Goal: Task Accomplishment & Management: Manage account settings

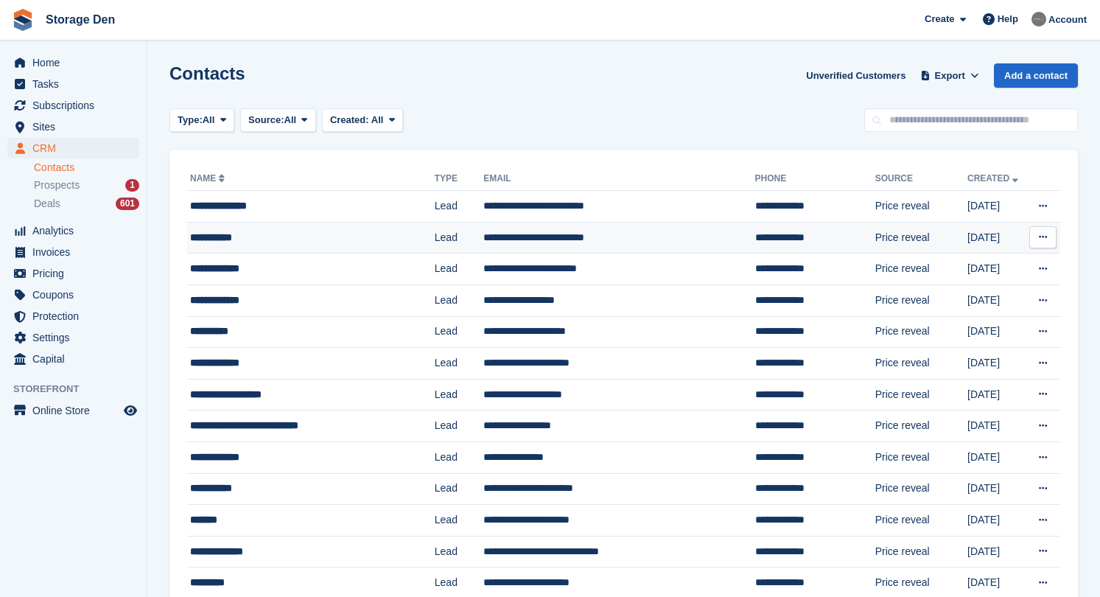
click at [231, 236] on div "**********" at bounding box center [301, 237] width 223 height 15
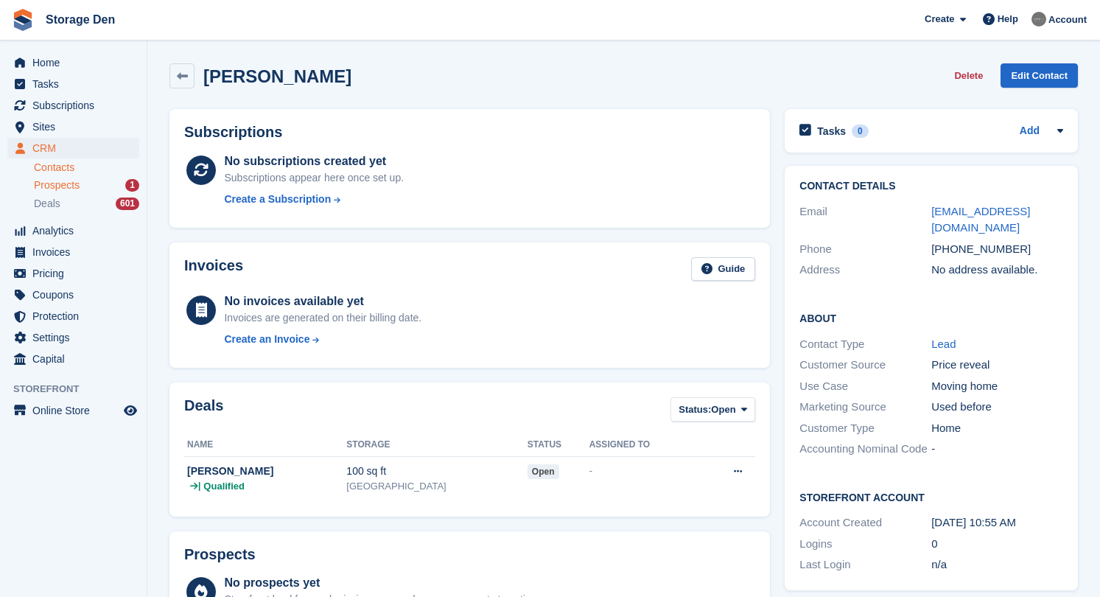
click at [80, 188] on span "Prospects" at bounding box center [57, 185] width 46 height 14
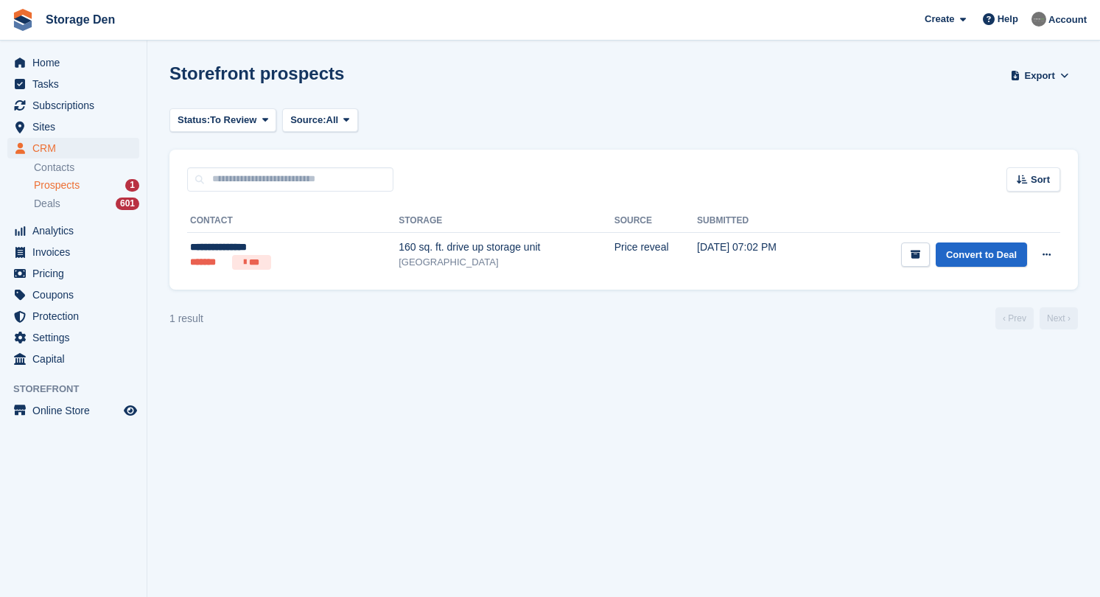
click at [52, 183] on span "Prospects" at bounding box center [57, 185] width 46 height 14
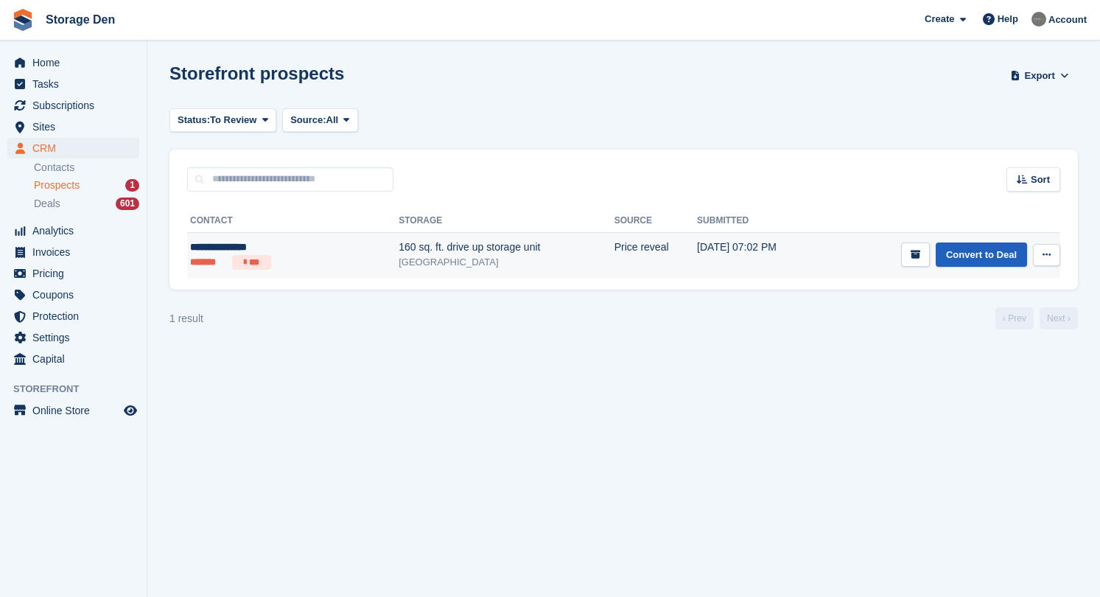
click at [970, 251] on link "Convert to Deal" at bounding box center [981, 254] width 91 height 24
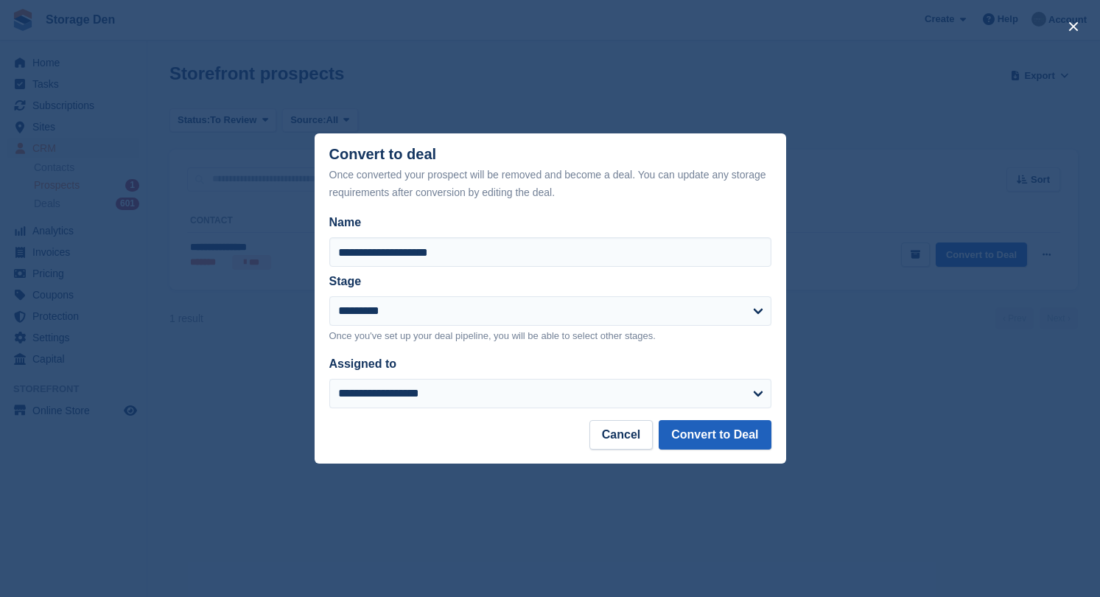
click at [742, 440] on button "Convert to Deal" at bounding box center [715, 434] width 112 height 29
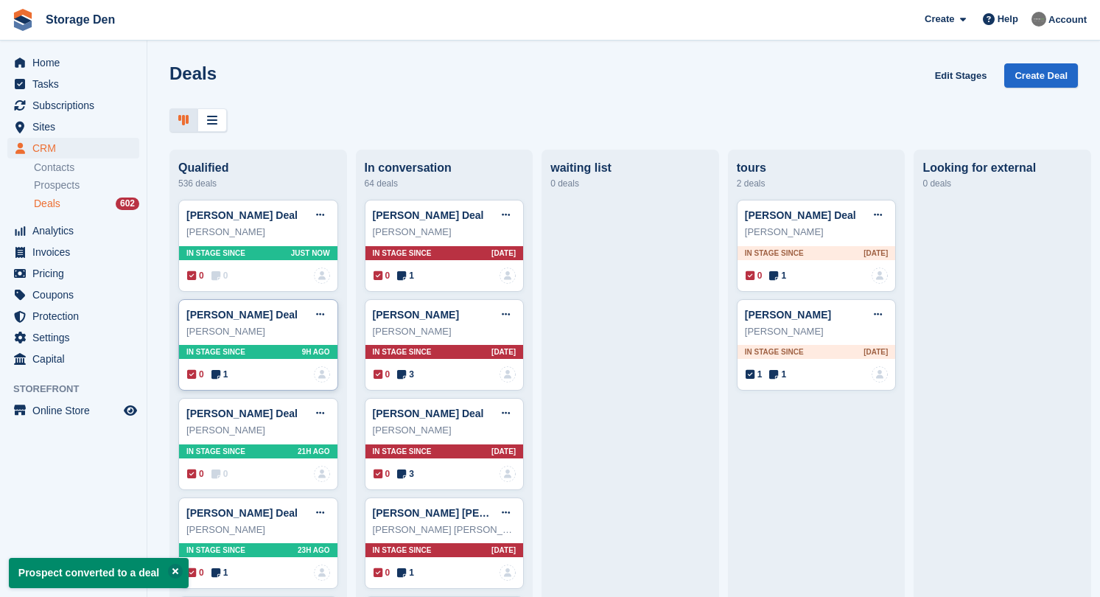
click at [217, 375] on icon at bounding box center [215, 374] width 9 height 10
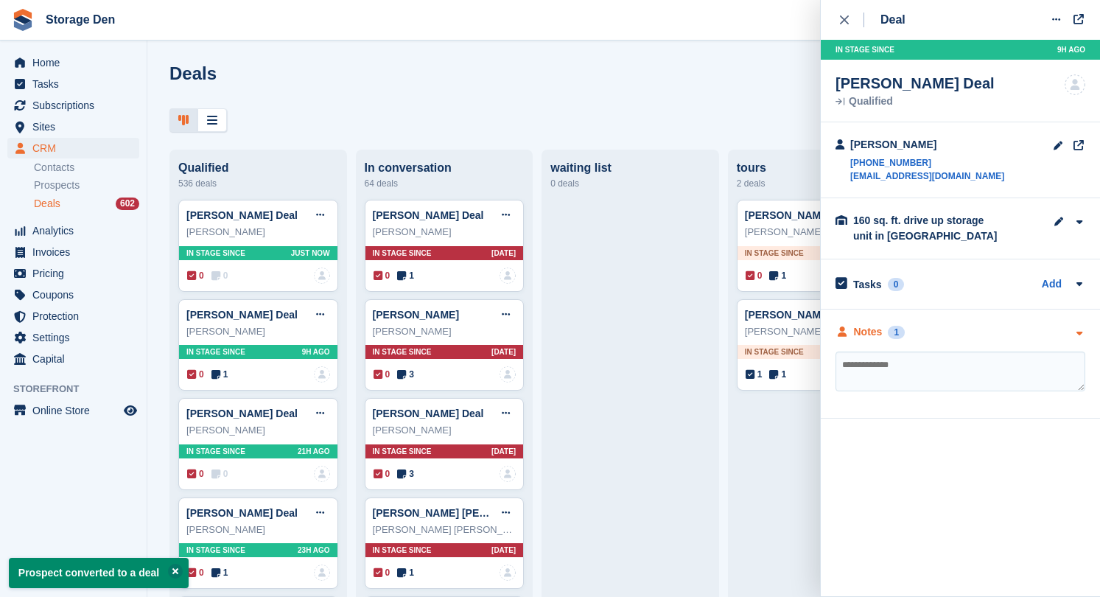
click at [877, 330] on div "Notes" at bounding box center [868, 331] width 29 height 15
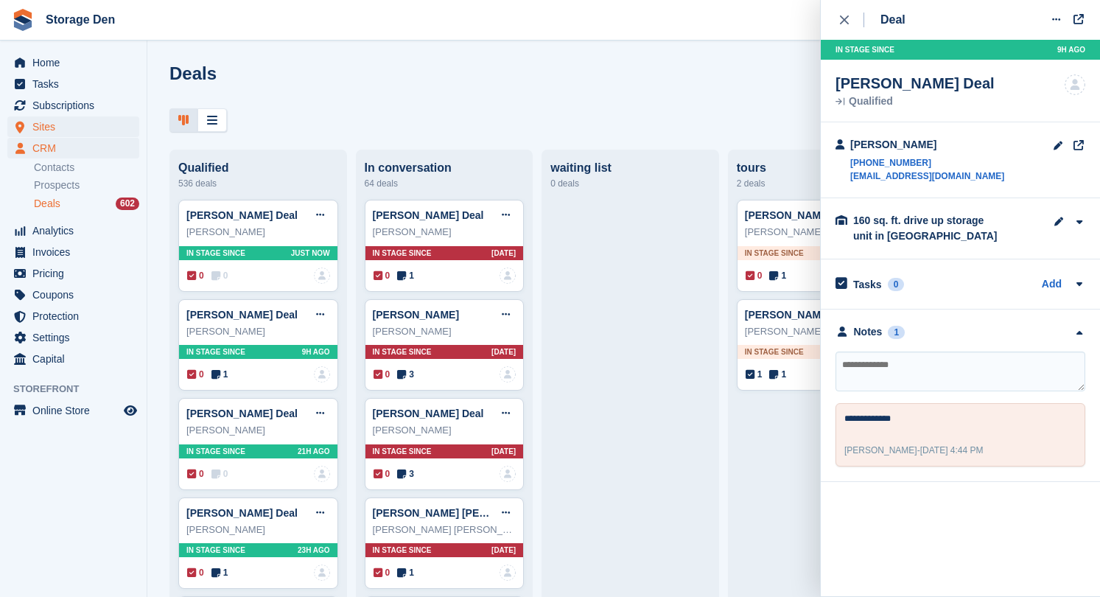
click at [72, 122] on span "Sites" at bounding box center [76, 126] width 88 height 21
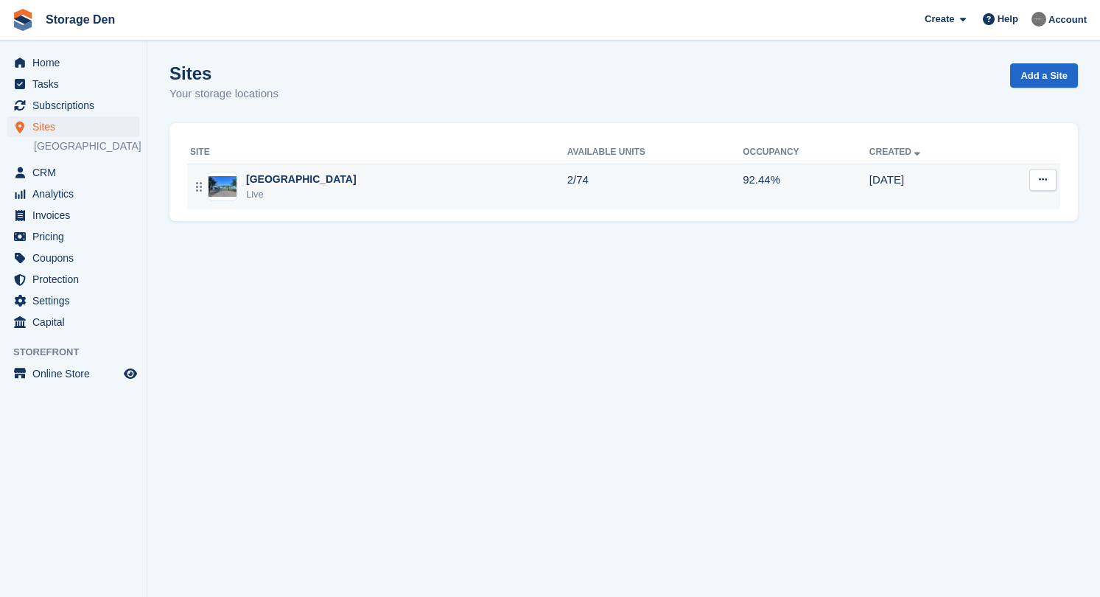
click at [263, 176] on div "[GEOGRAPHIC_DATA]" at bounding box center [301, 179] width 111 height 15
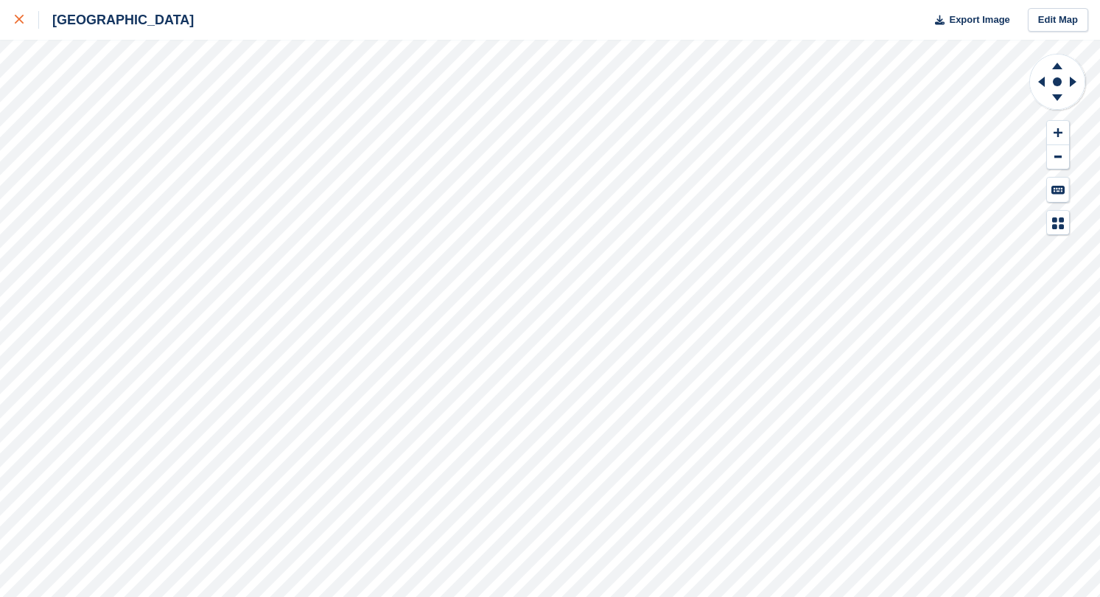
click at [21, 17] on icon at bounding box center [19, 19] width 9 height 9
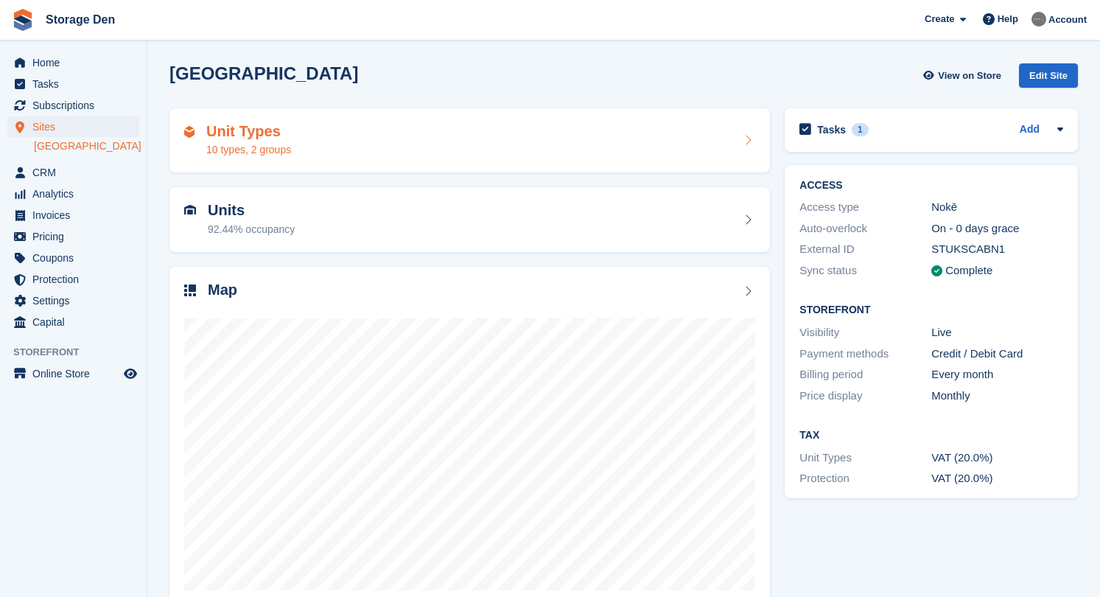
click at [323, 155] on div "Unit Types 10 types, 2 groups" at bounding box center [469, 140] width 571 height 35
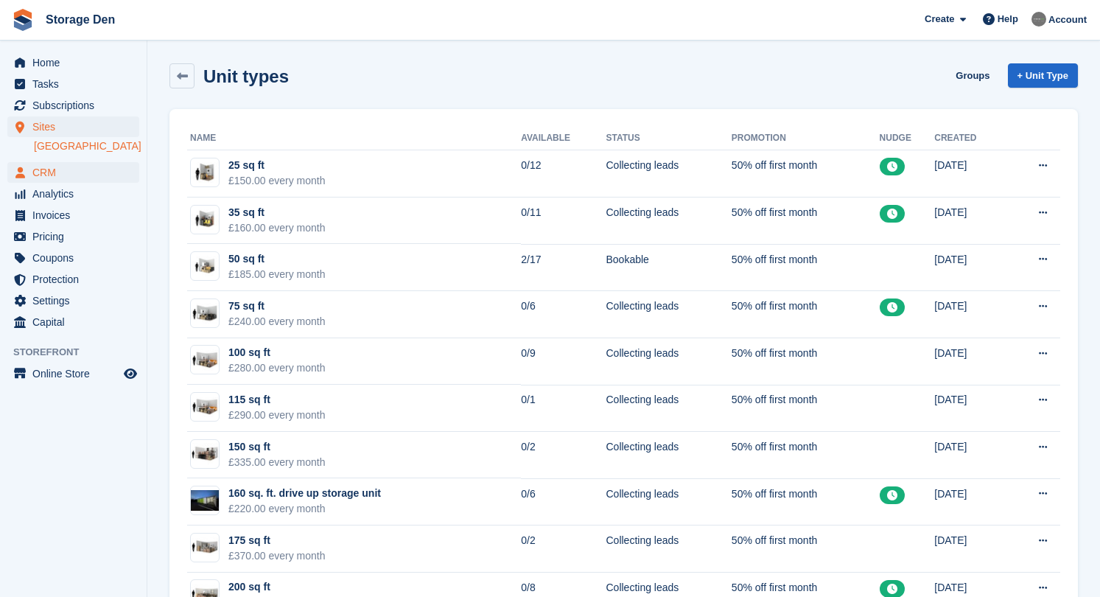
click at [53, 178] on span "CRM" at bounding box center [76, 172] width 88 height 21
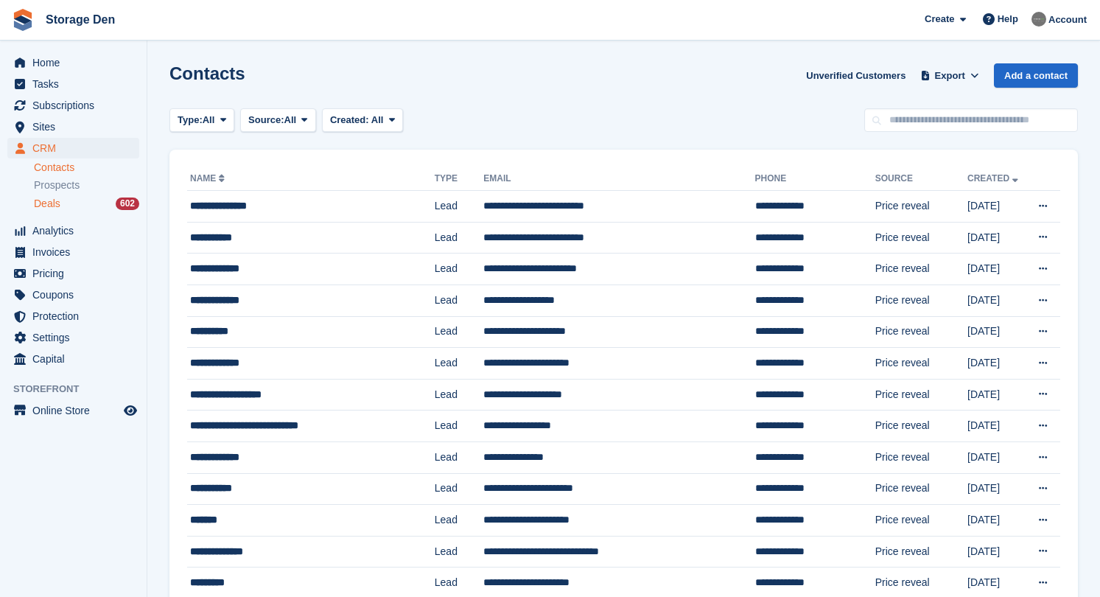
click at [60, 208] on span "Deals" at bounding box center [47, 204] width 27 height 14
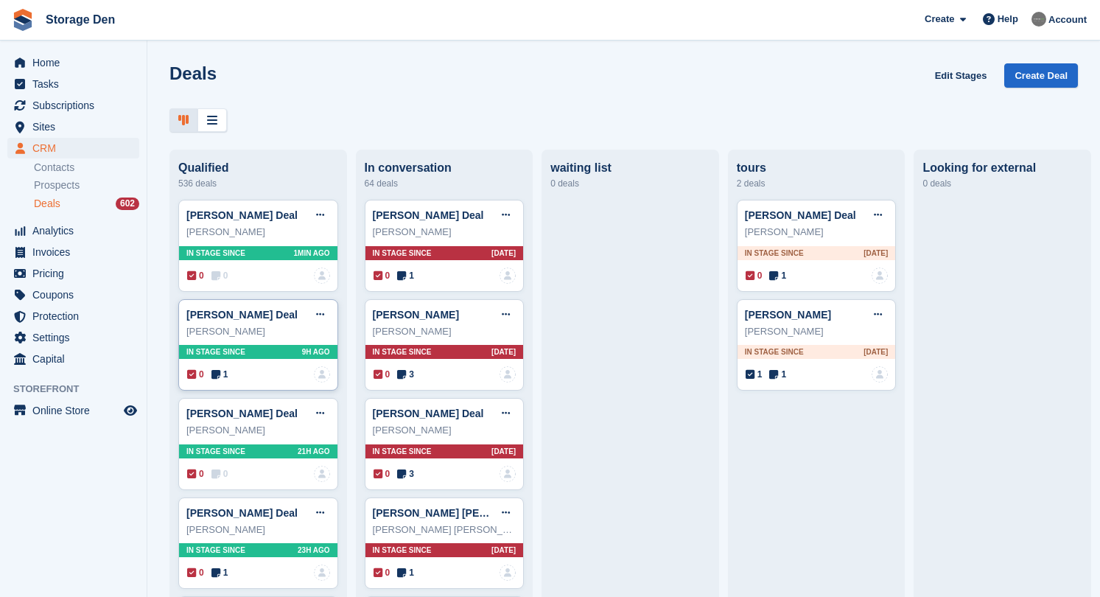
click at [223, 376] on span "1" at bounding box center [219, 374] width 17 height 13
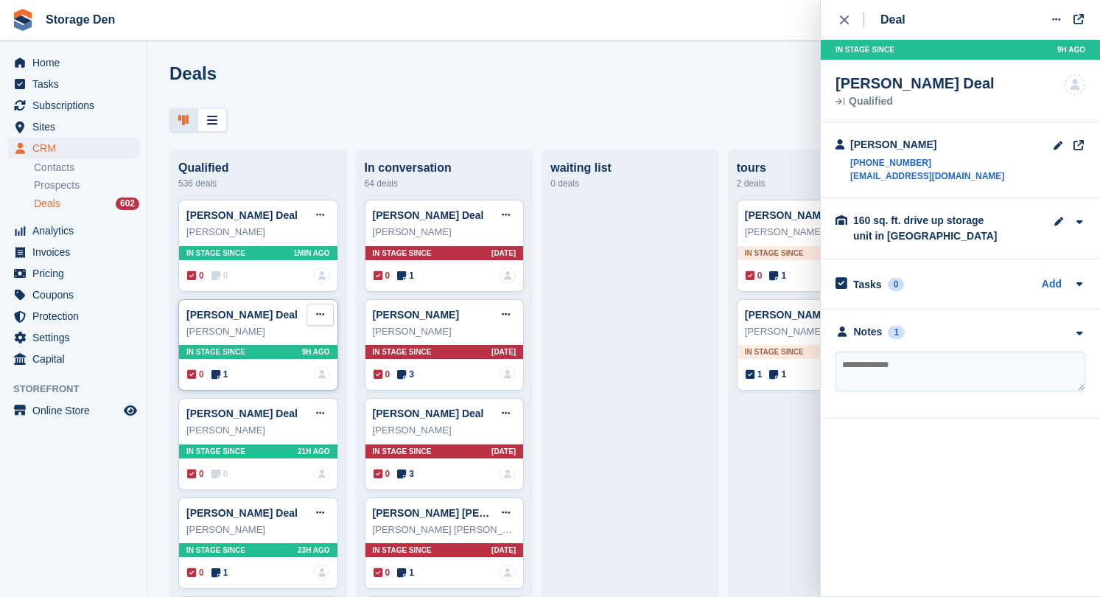
click at [316, 312] on icon at bounding box center [320, 314] width 8 height 10
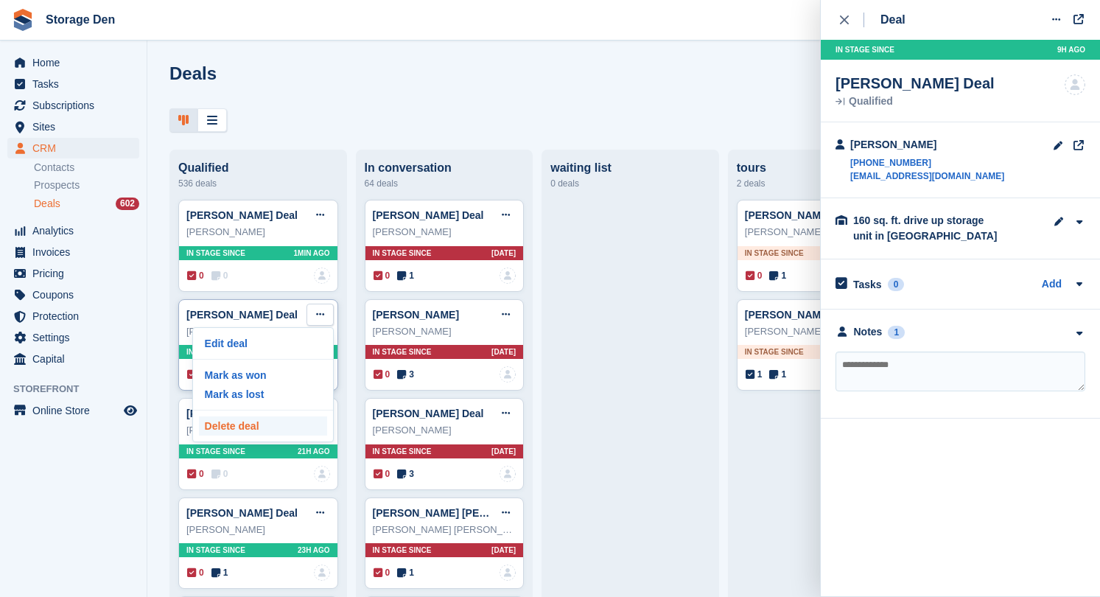
click at [270, 421] on p "Delete deal" at bounding box center [263, 425] width 128 height 19
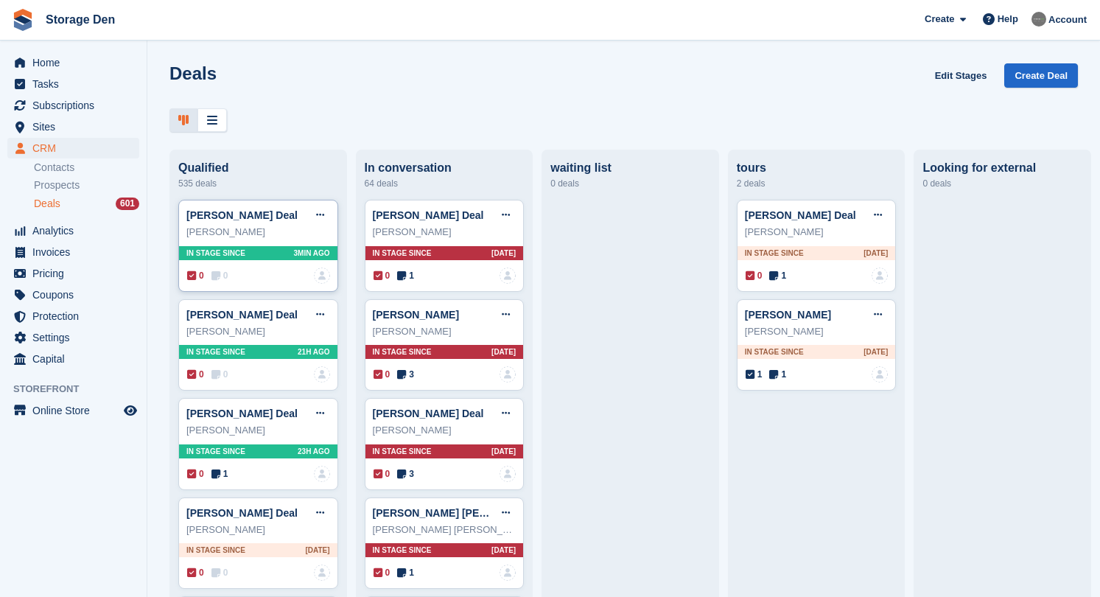
click at [214, 268] on div "0 0 No one is assigned to this deal" at bounding box center [258, 275] width 143 height 16
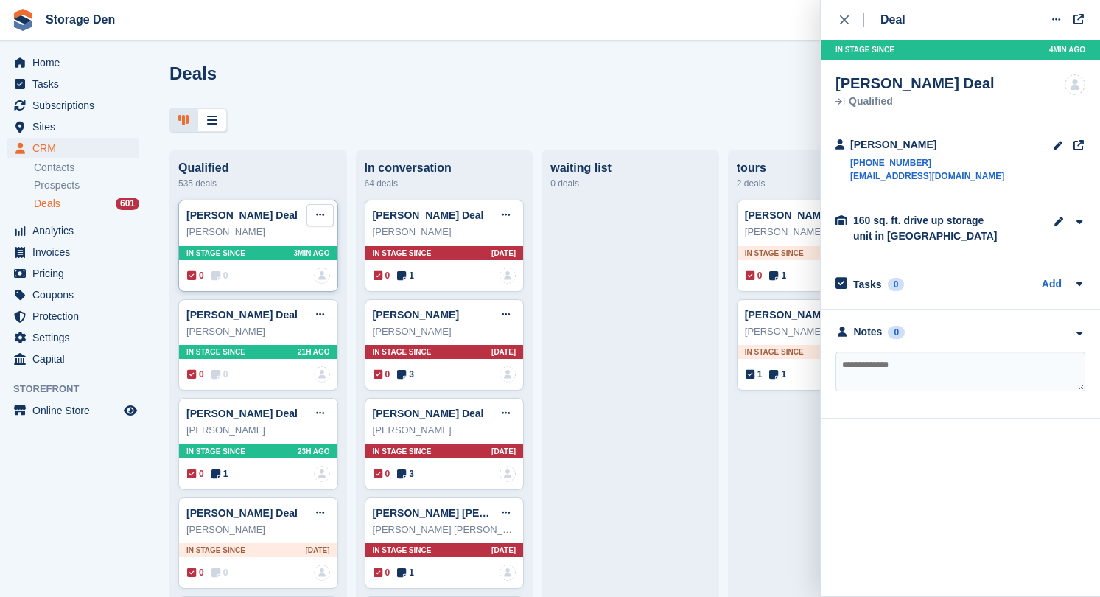
click at [323, 217] on icon at bounding box center [320, 215] width 8 height 10
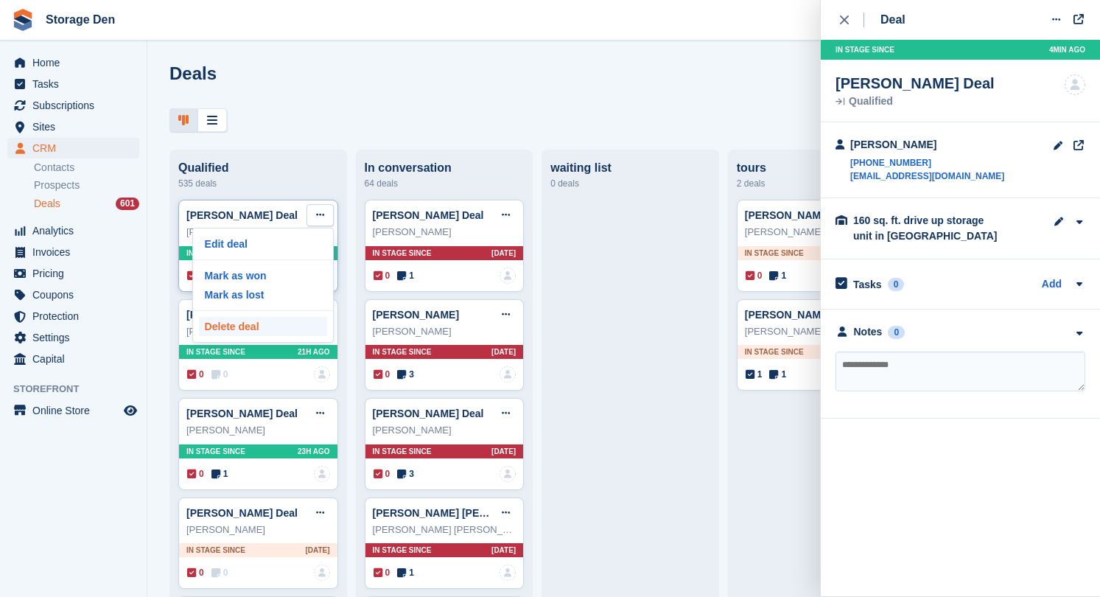
click at [282, 331] on p "Delete deal" at bounding box center [263, 326] width 128 height 19
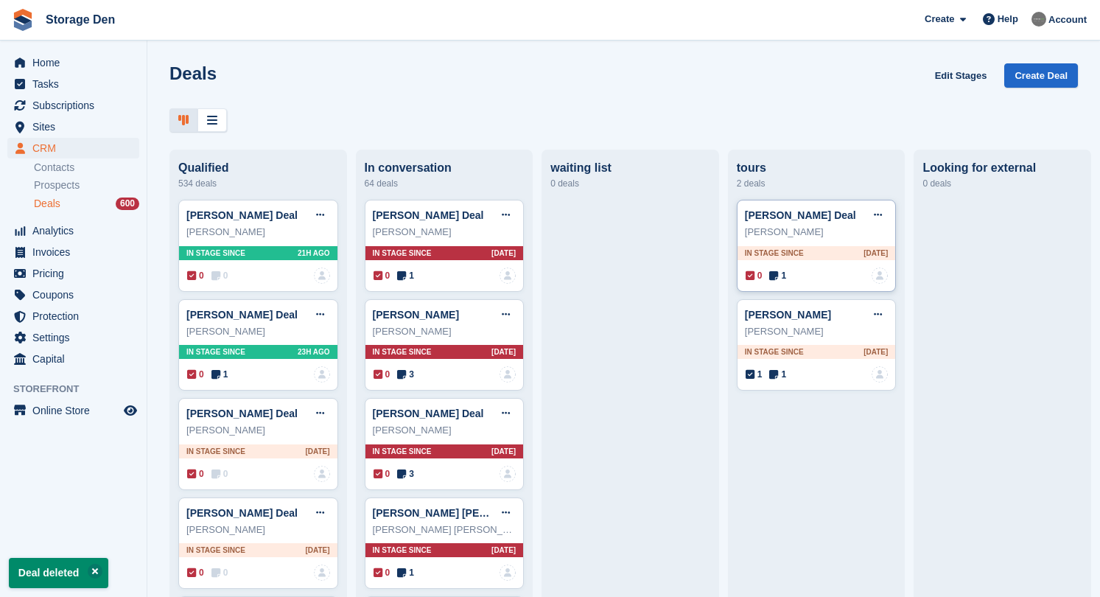
click at [778, 276] on icon at bounding box center [773, 275] width 9 height 10
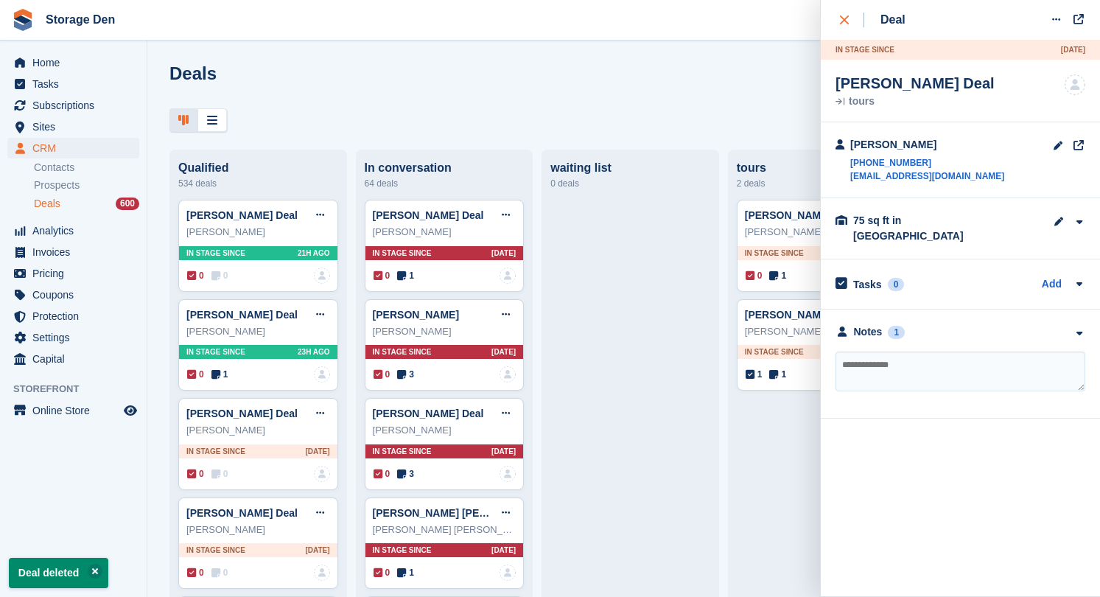
click at [840, 16] on icon "close" at bounding box center [844, 19] width 9 height 9
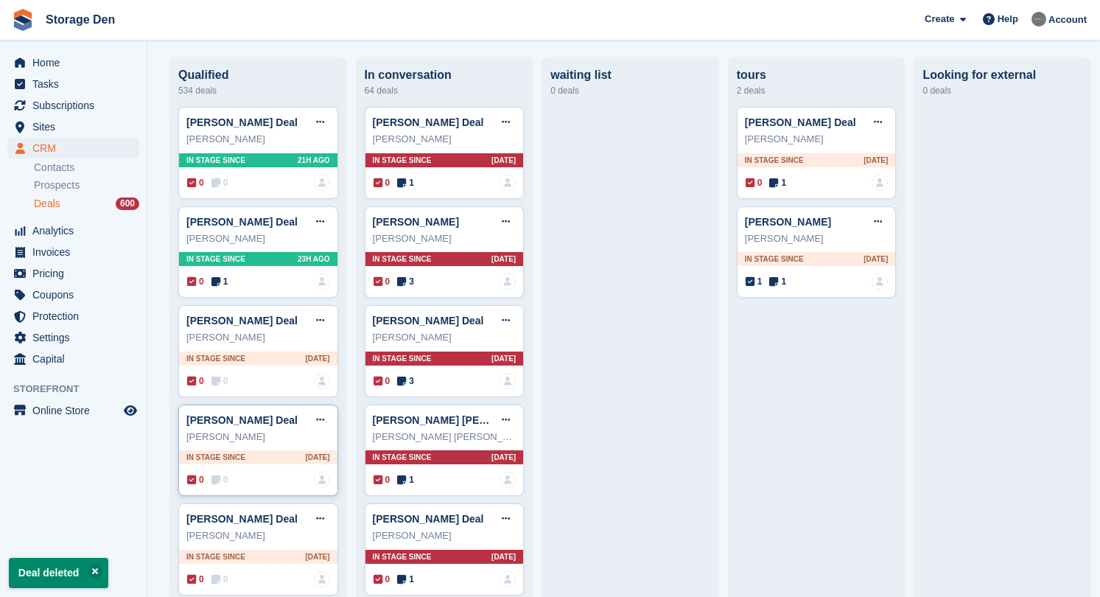
scroll to position [114, 0]
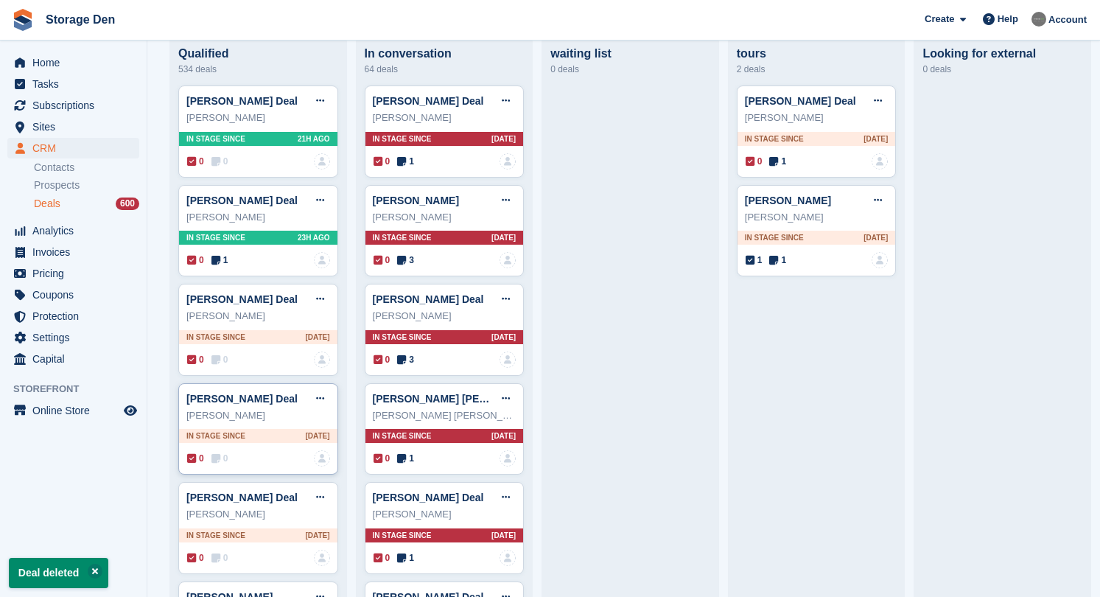
click at [218, 454] on icon at bounding box center [215, 458] width 9 height 10
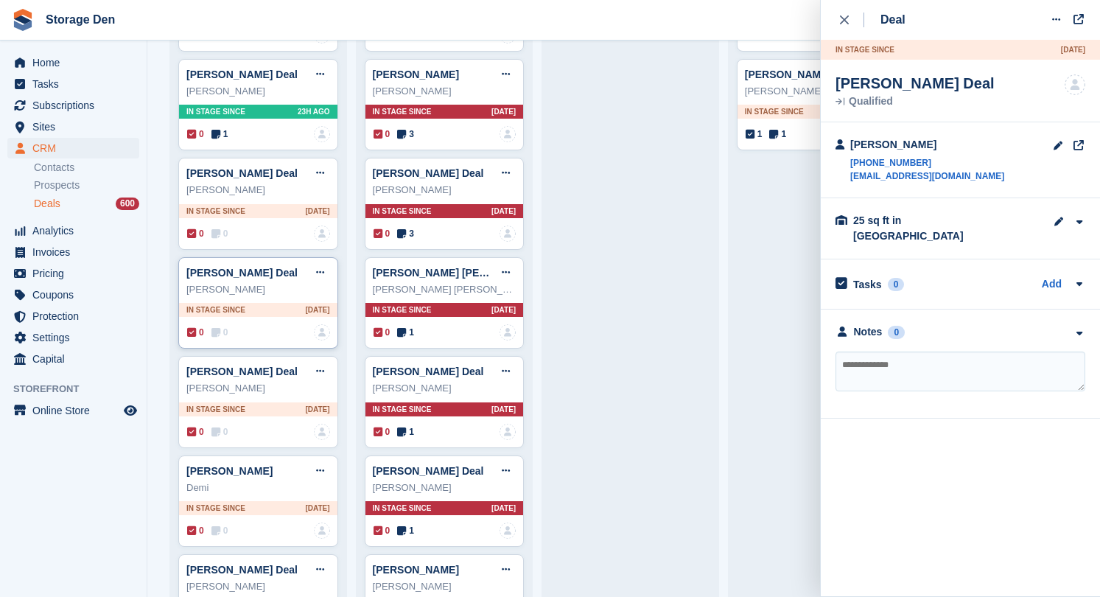
scroll to position [247, 0]
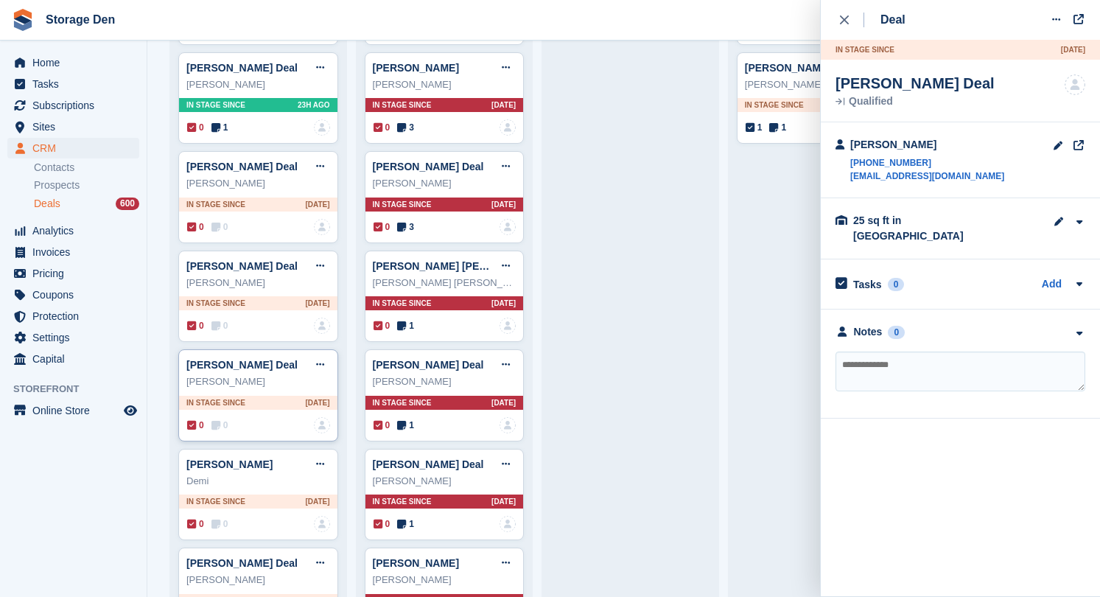
click at [222, 429] on span "0" at bounding box center [219, 424] width 17 height 13
click at [59, 60] on span "Home" at bounding box center [76, 62] width 88 height 21
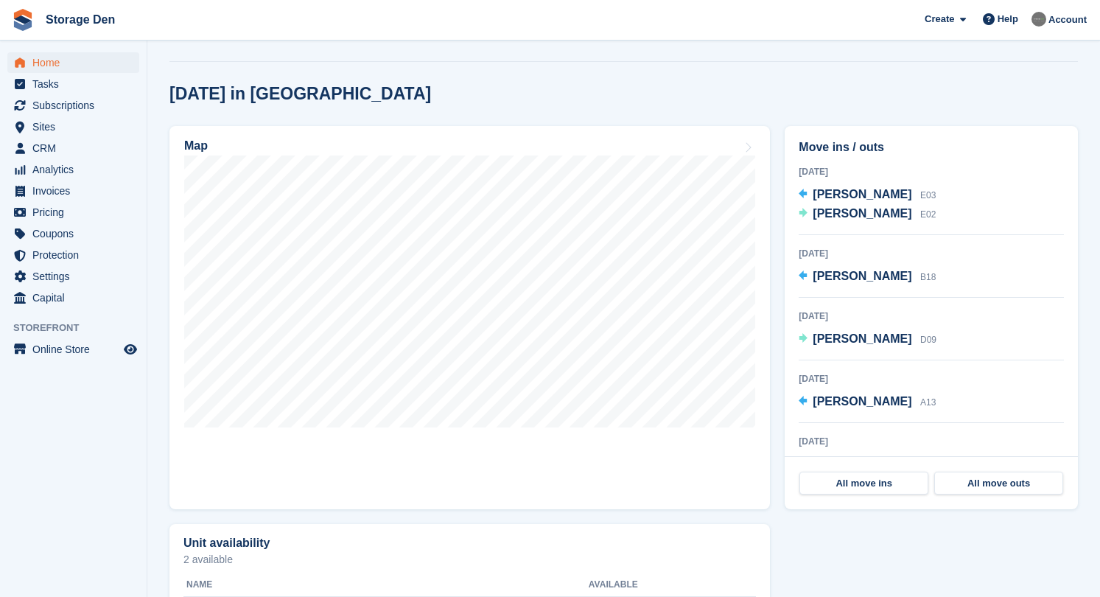
scroll to position [358, 0]
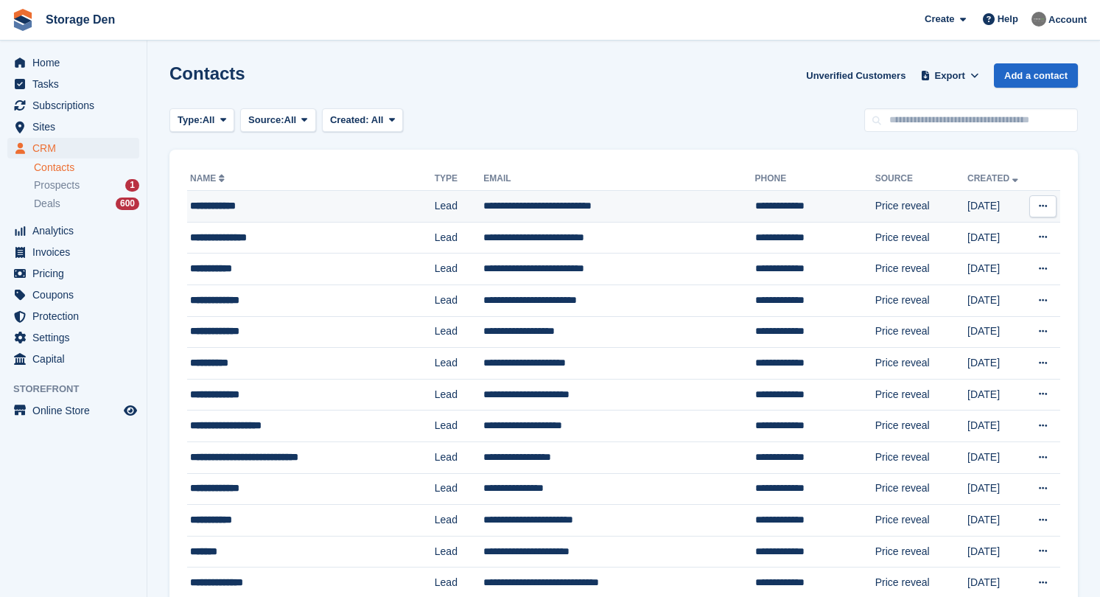
click at [303, 199] on div "**********" at bounding box center [301, 205] width 223 height 15
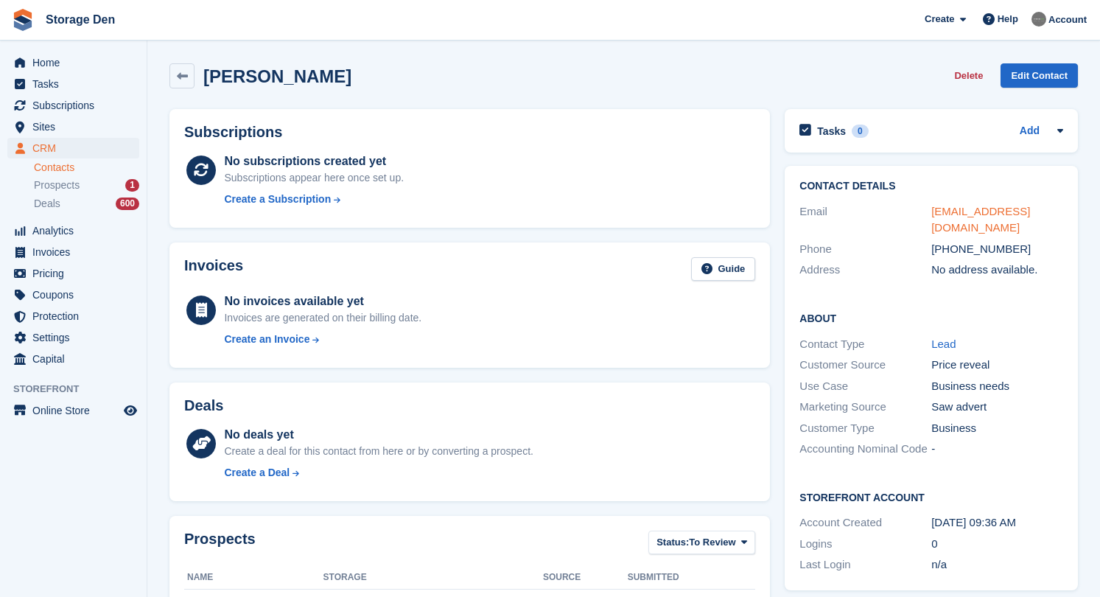
drag, startPoint x: 967, startPoint y: 222, endPoint x: 933, endPoint y: 214, distance: 35.0
click at [933, 214] on div "[EMAIL_ADDRESS][DOMAIN_NAME]" at bounding box center [997, 219] width 132 height 33
click at [86, 186] on div "Prospects 1" at bounding box center [86, 185] width 105 height 14
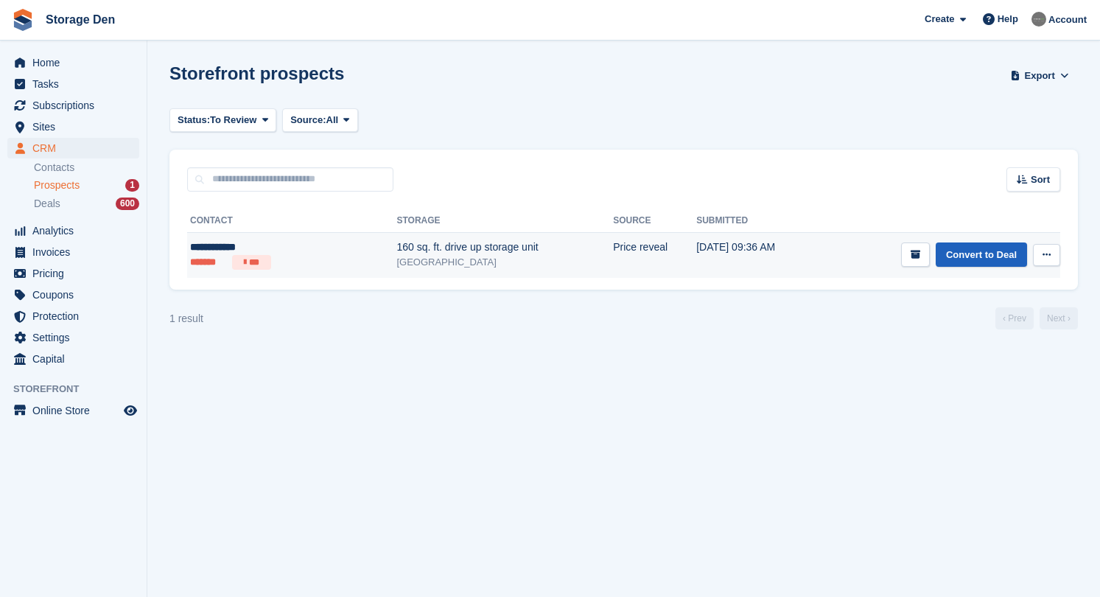
click at [955, 257] on link "Convert to Deal" at bounding box center [981, 254] width 91 height 24
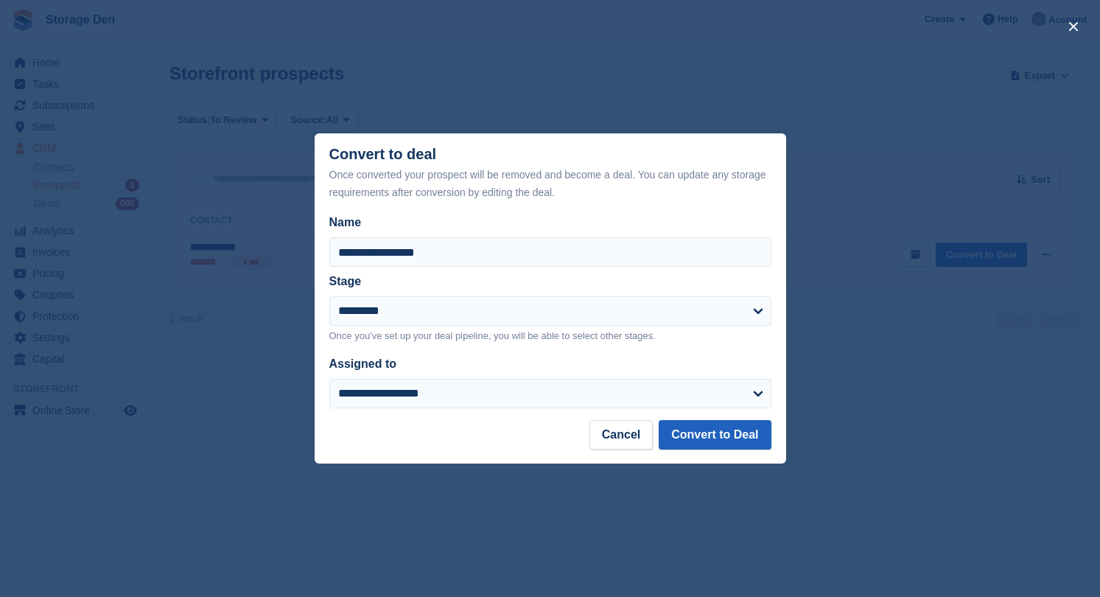
click at [684, 427] on button "Convert to Deal" at bounding box center [715, 434] width 112 height 29
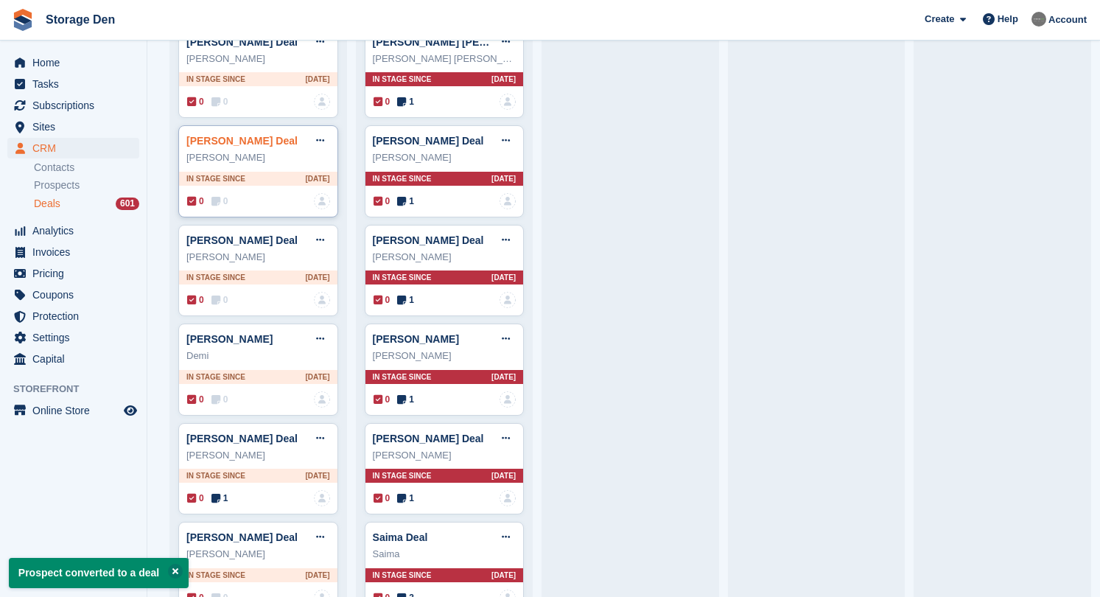
scroll to position [470, 0]
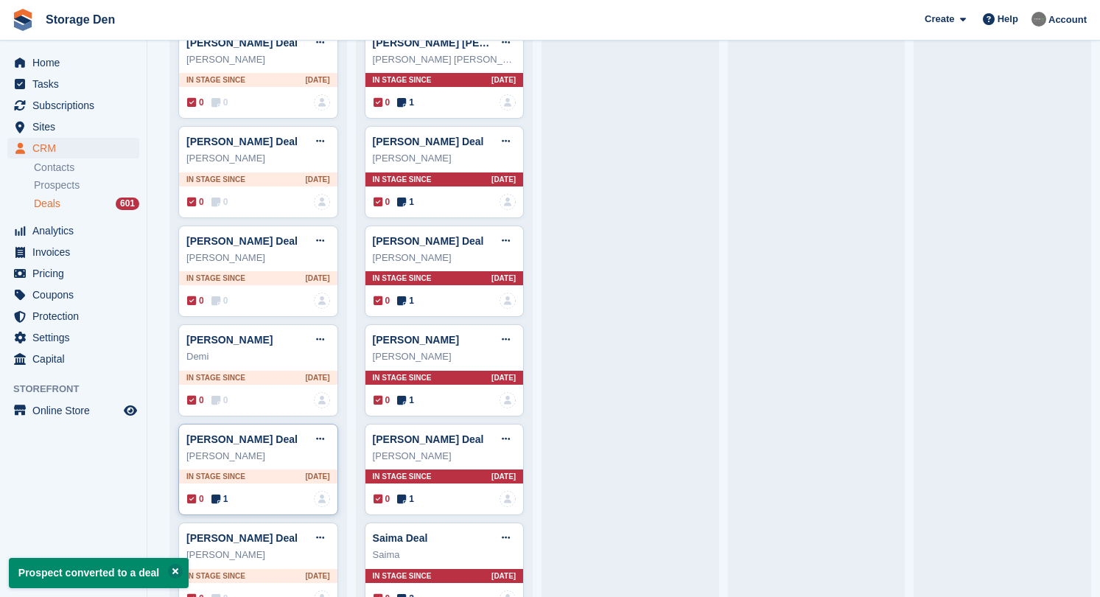
click at [227, 492] on span "1" at bounding box center [219, 498] width 17 height 13
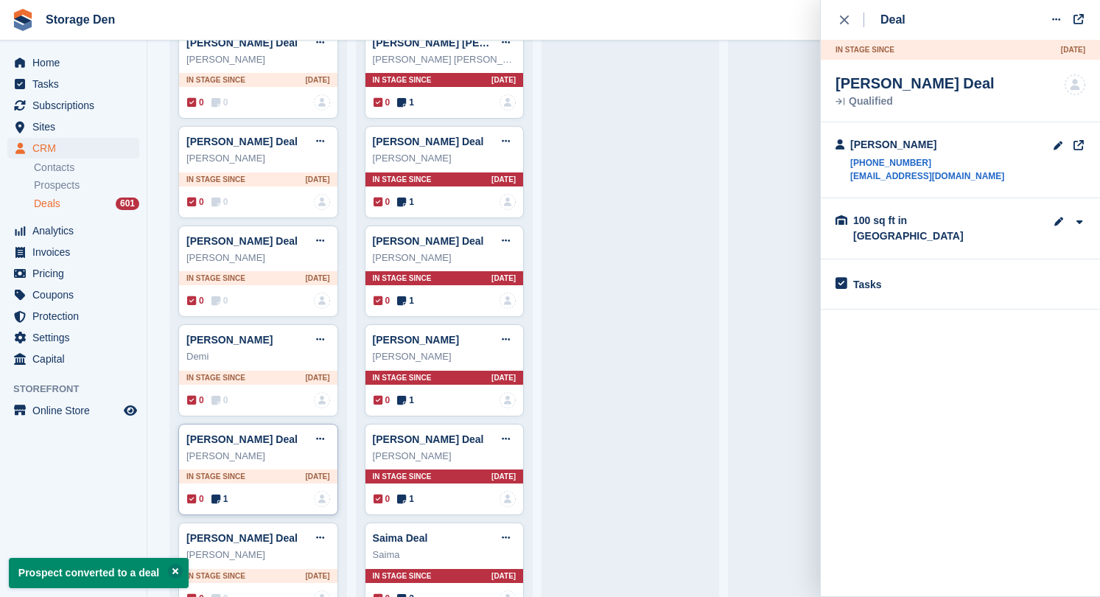
click at [219, 496] on icon at bounding box center [215, 499] width 9 height 10
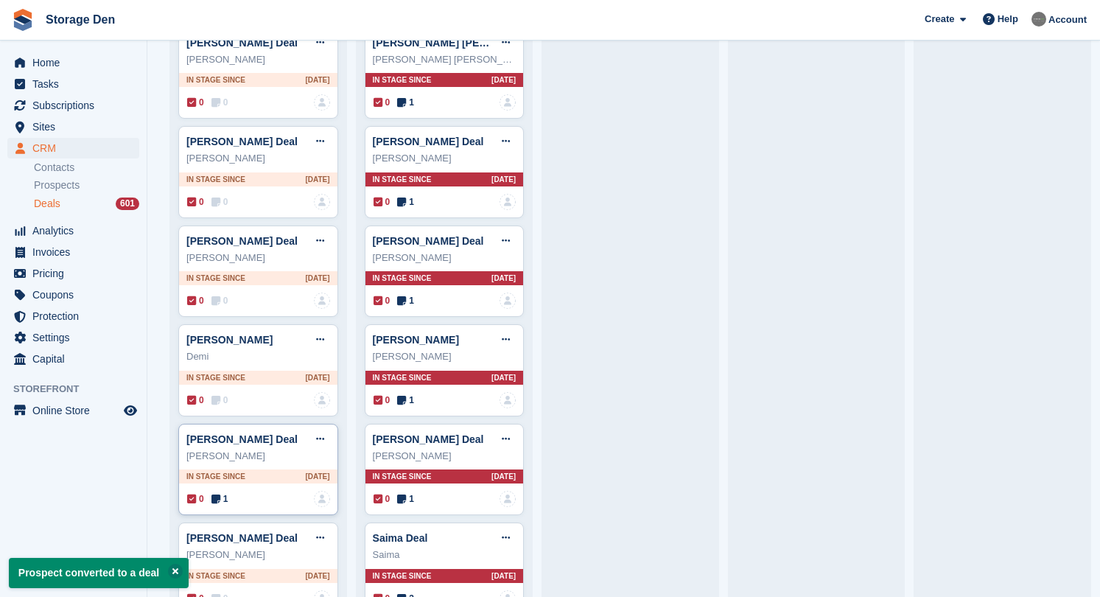
click at [219, 496] on icon at bounding box center [215, 499] width 9 height 10
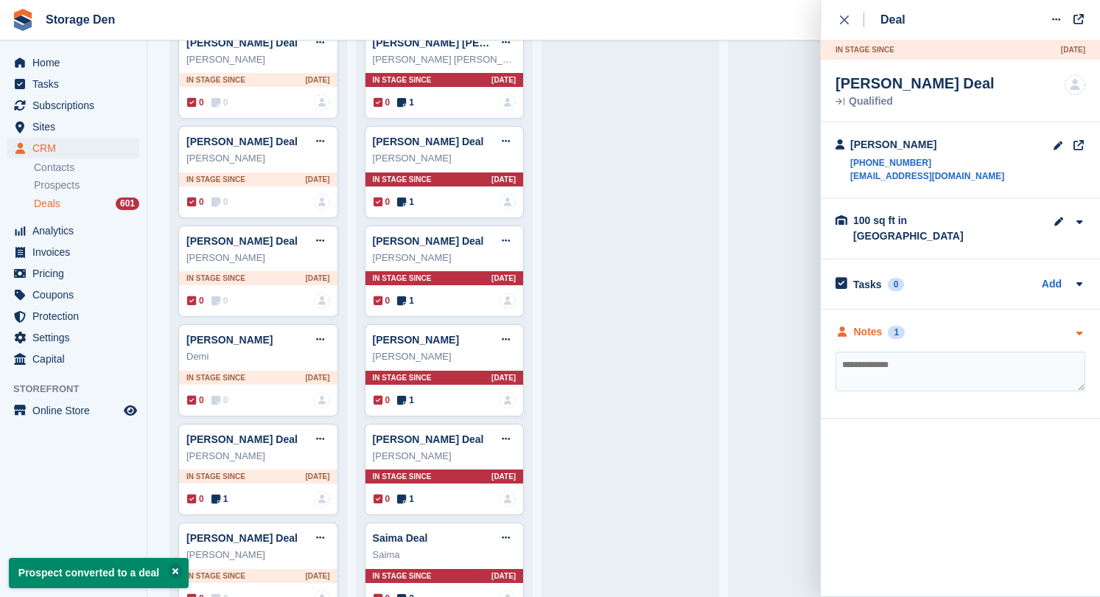
click at [861, 324] on div "Notes" at bounding box center [868, 331] width 29 height 15
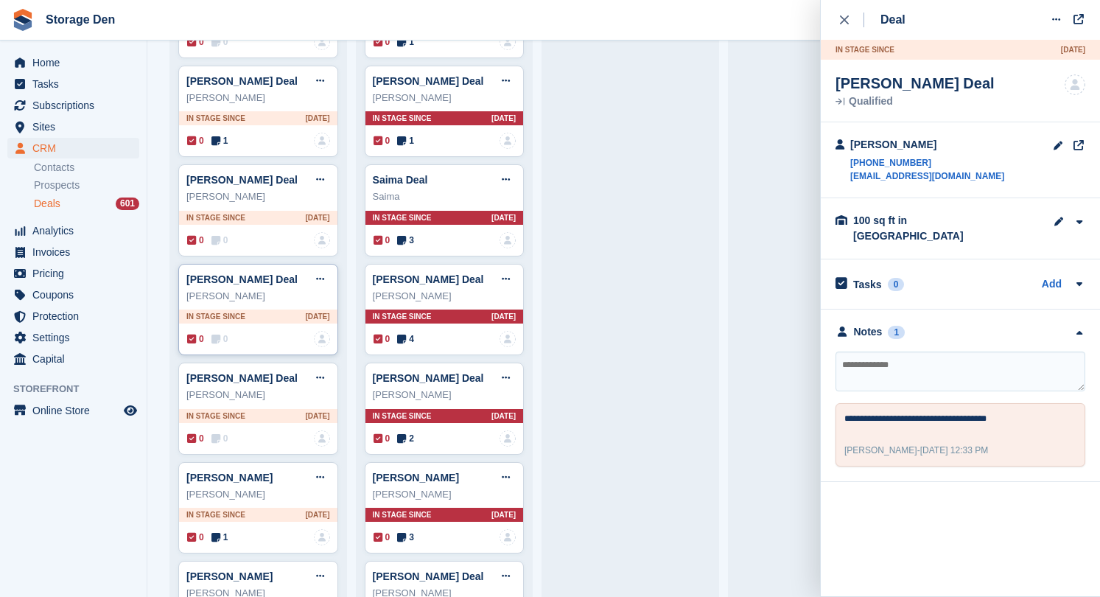
scroll to position [844, 0]
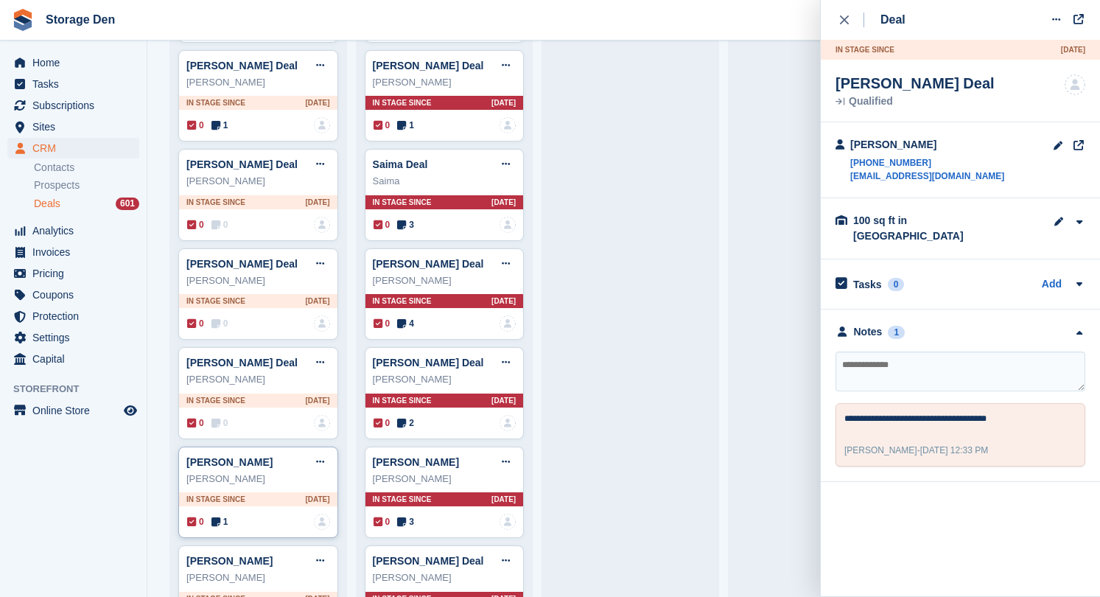
click at [216, 519] on icon at bounding box center [215, 521] width 9 height 10
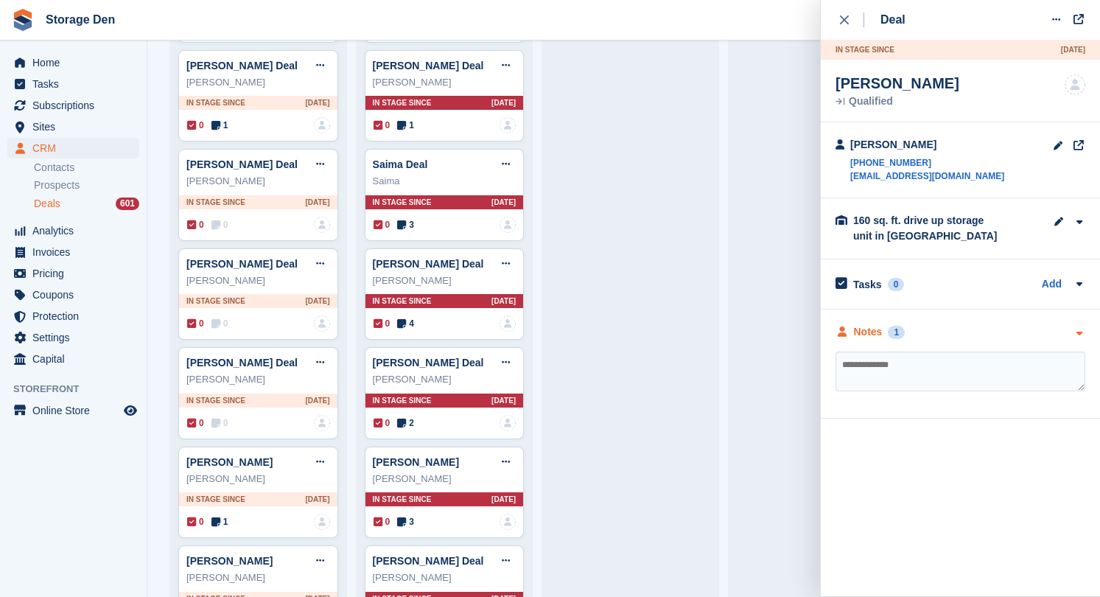
click at [866, 333] on div "Notes" at bounding box center [868, 331] width 29 height 15
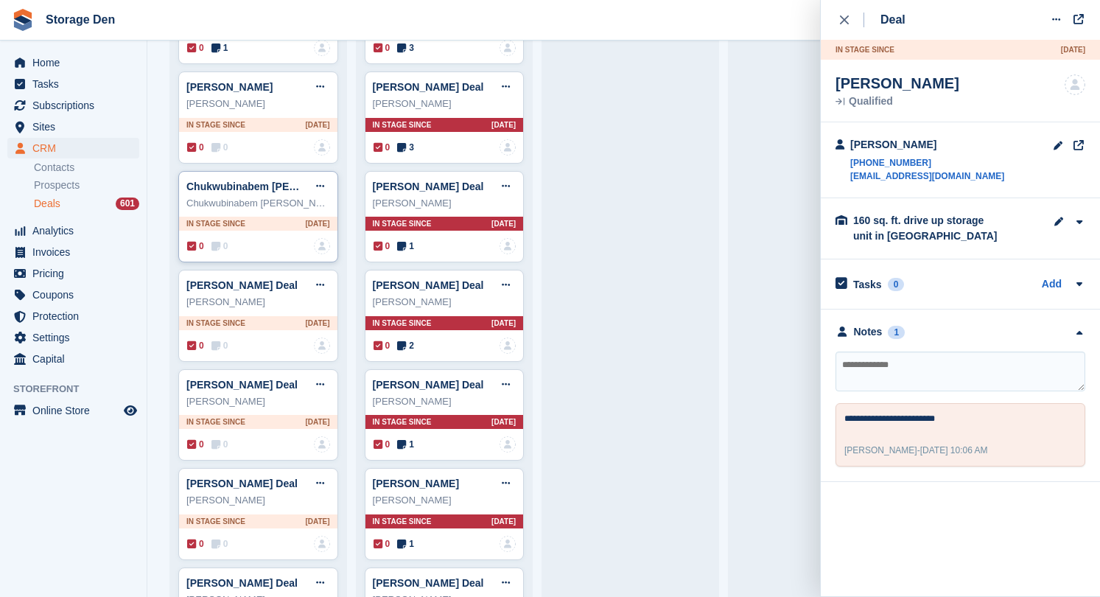
scroll to position [1316, 0]
click at [220, 443] on icon at bounding box center [215, 445] width 9 height 10
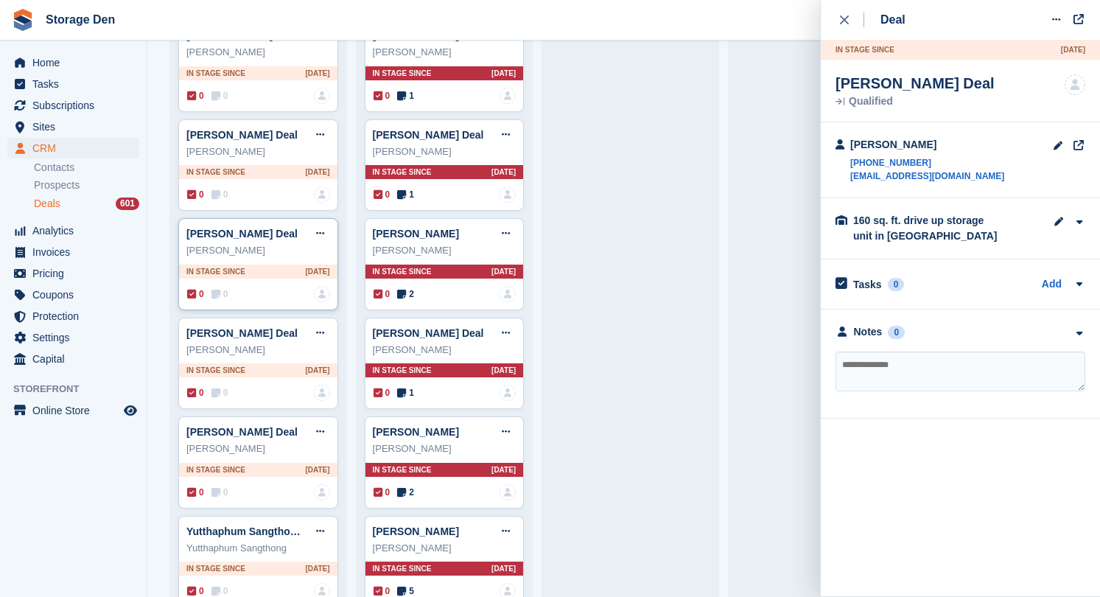
scroll to position [1767, 0]
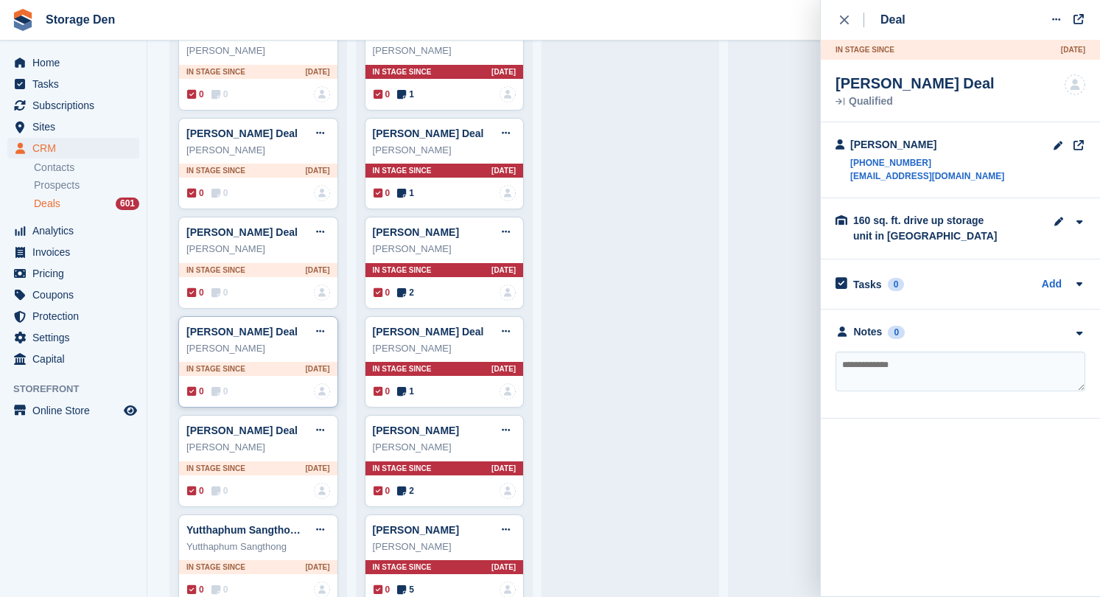
click at [220, 386] on icon at bounding box center [215, 391] width 9 height 10
click at [222, 484] on span "0" at bounding box center [219, 490] width 17 height 13
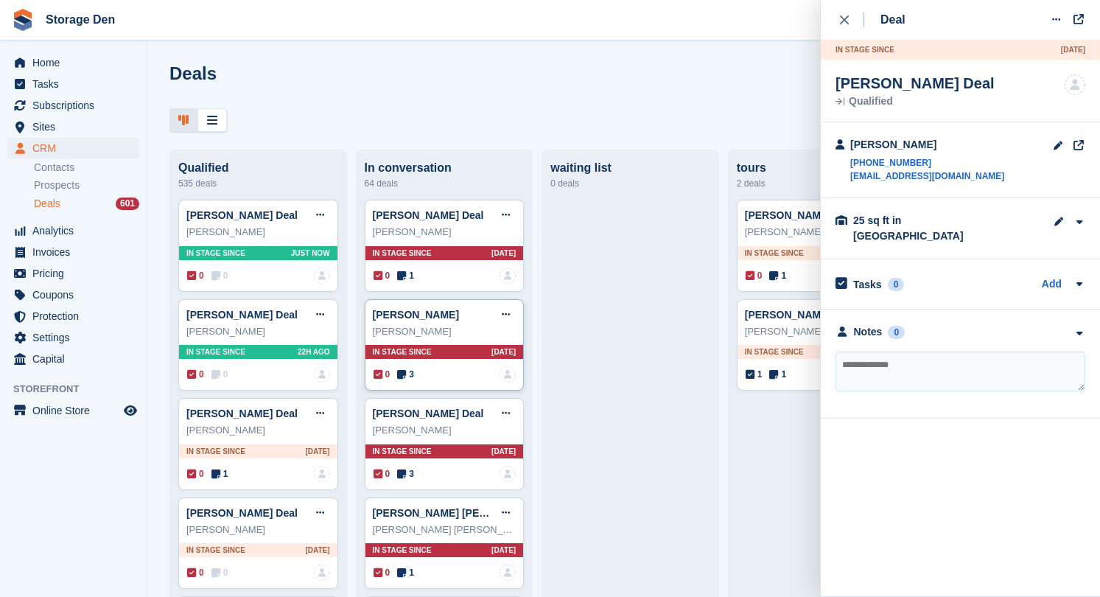
scroll to position [0, 0]
click at [400, 281] on span "1" at bounding box center [405, 275] width 17 height 13
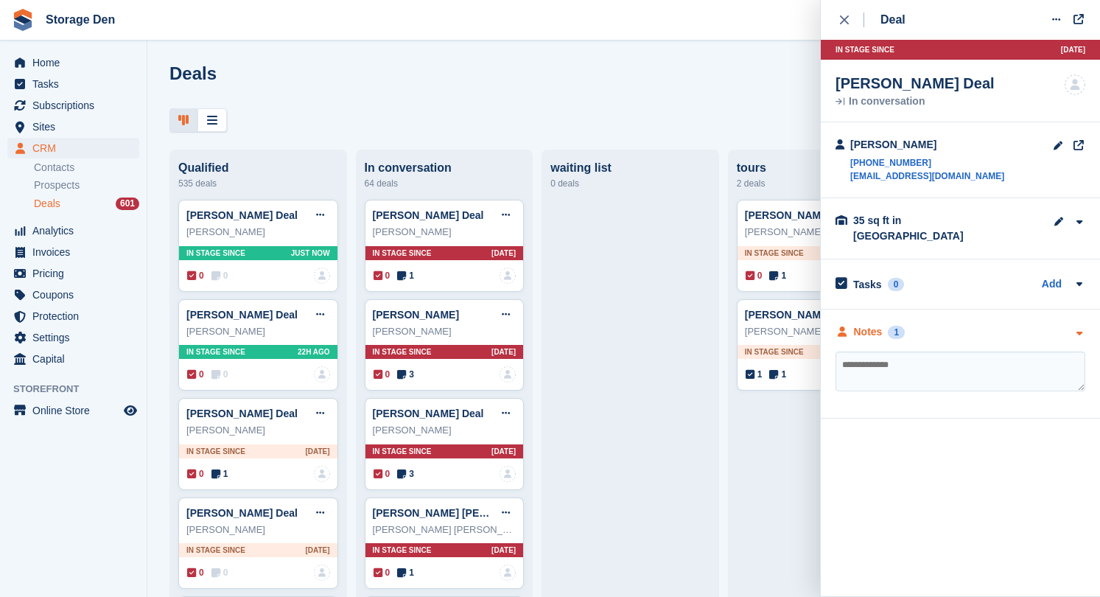
click at [874, 326] on div "Notes" at bounding box center [868, 331] width 29 height 15
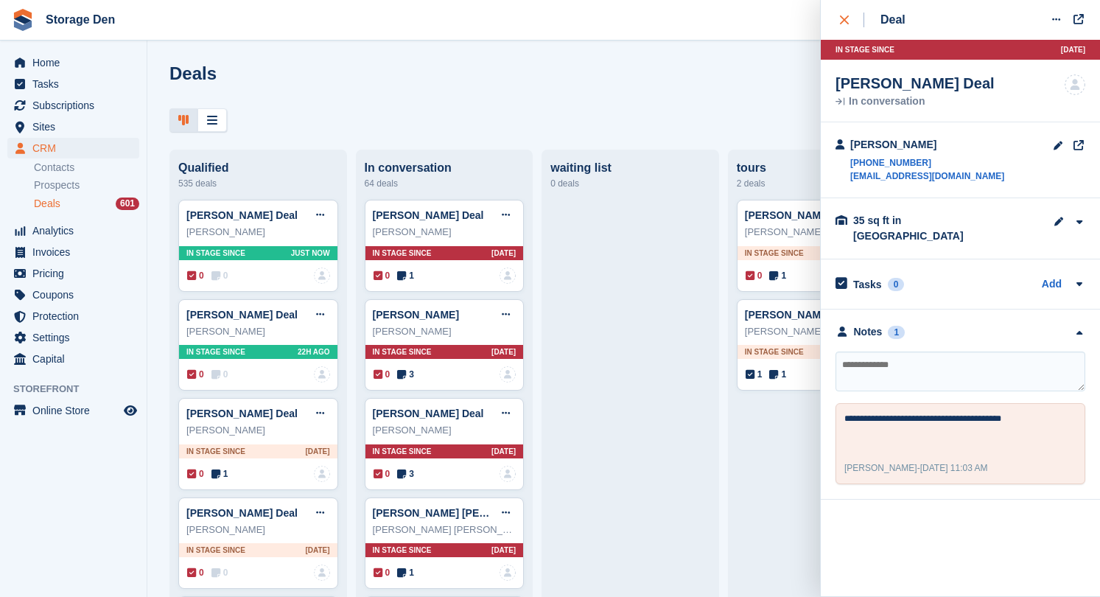
click at [844, 22] on icon "close" at bounding box center [844, 19] width 9 height 9
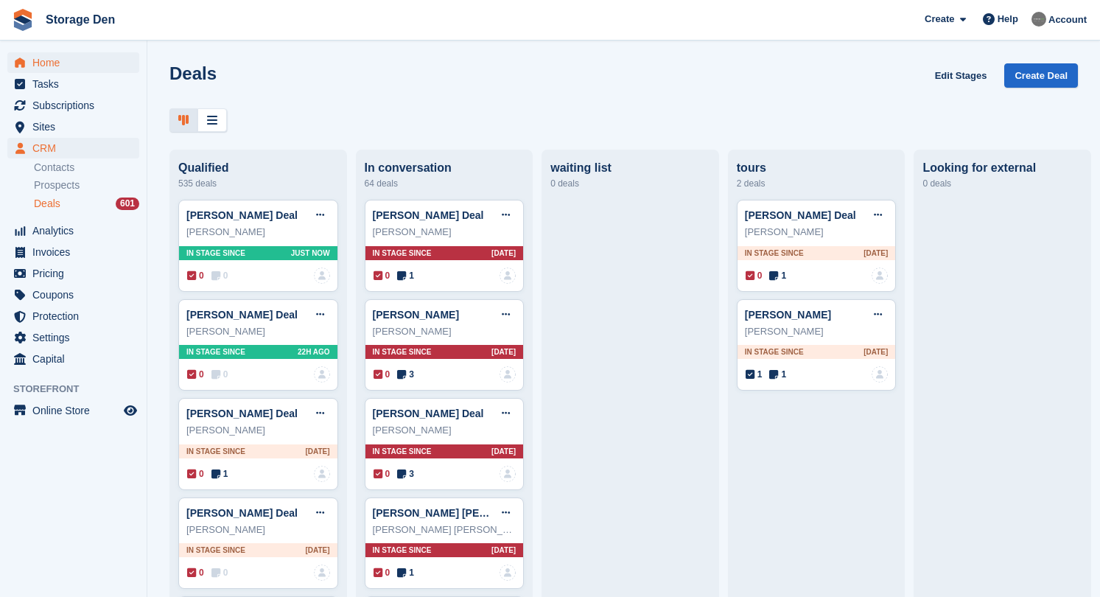
click at [36, 58] on span "Home" at bounding box center [76, 62] width 88 height 21
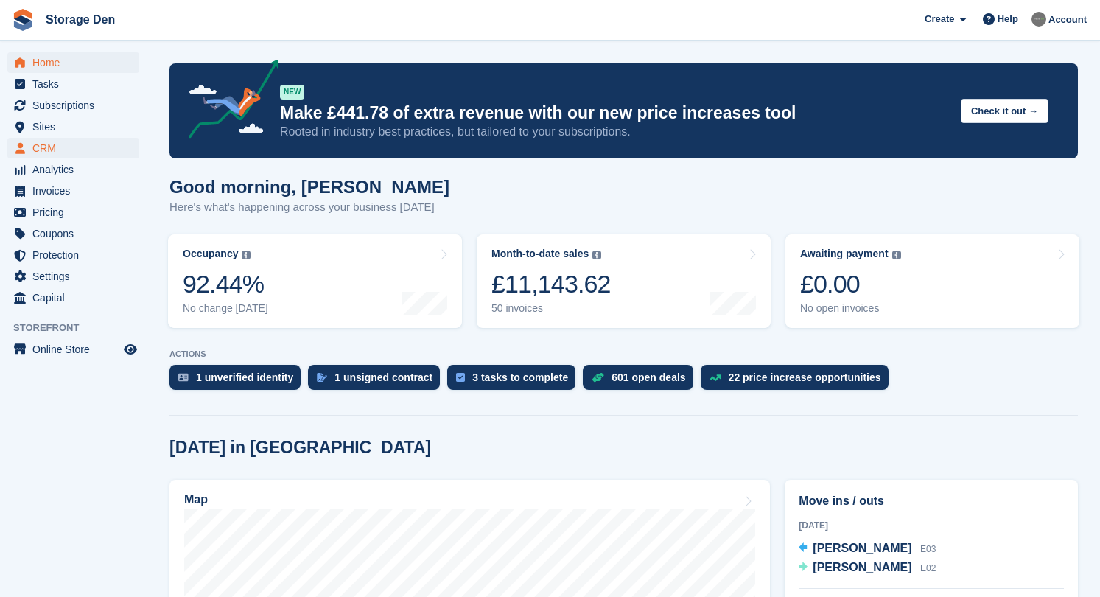
click at [99, 144] on span "CRM" at bounding box center [76, 148] width 88 height 21
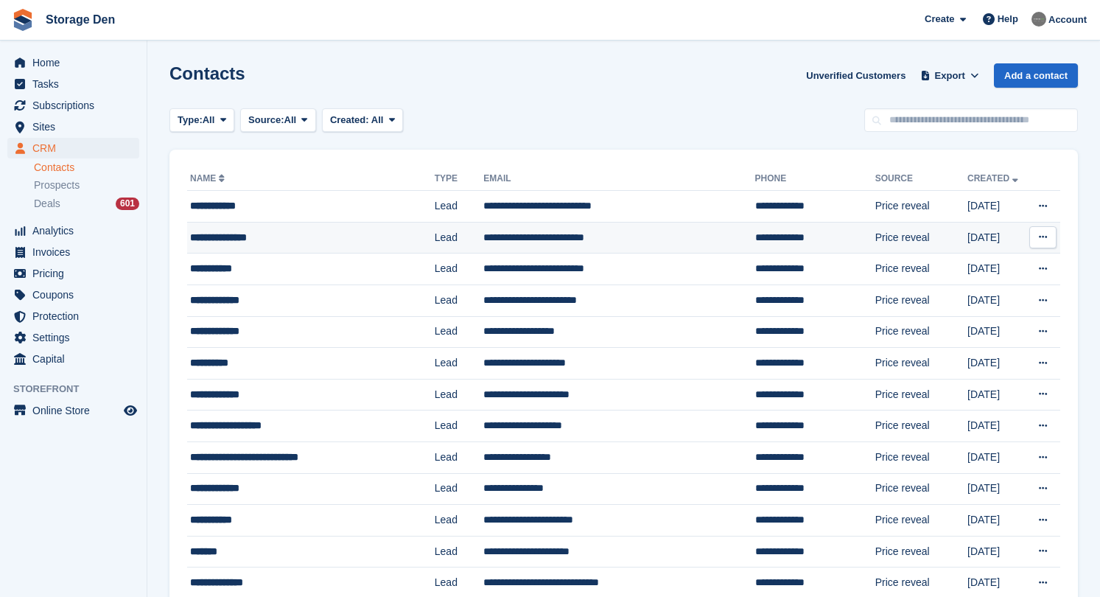
click at [1043, 242] on icon at bounding box center [1043, 237] width 8 height 10
click at [989, 301] on p "Delete contact" at bounding box center [986, 297] width 128 height 19
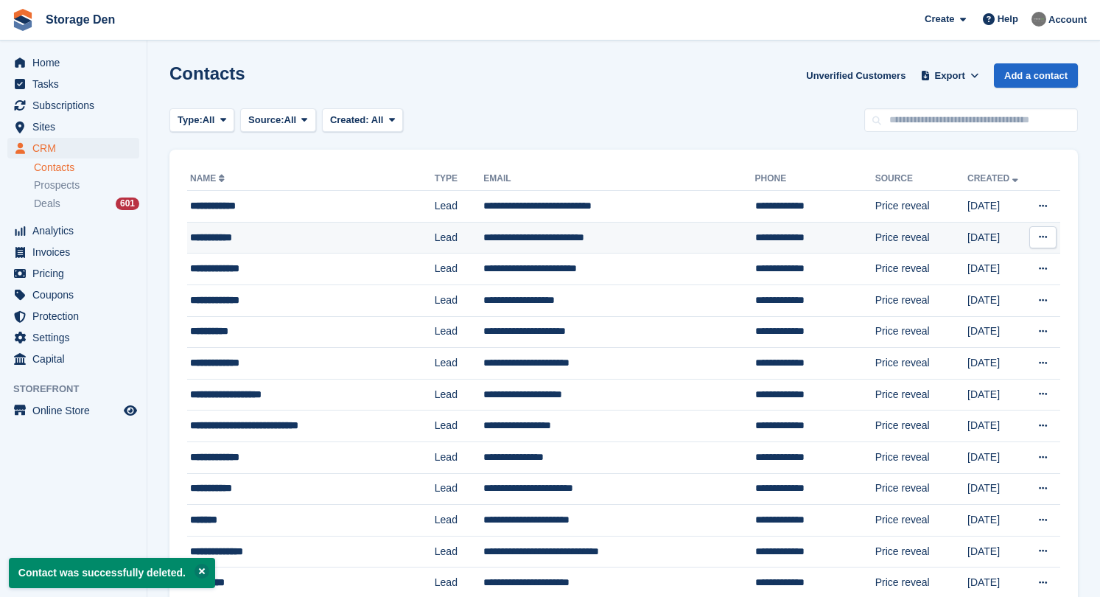
click at [293, 234] on div "**********" at bounding box center [301, 237] width 223 height 15
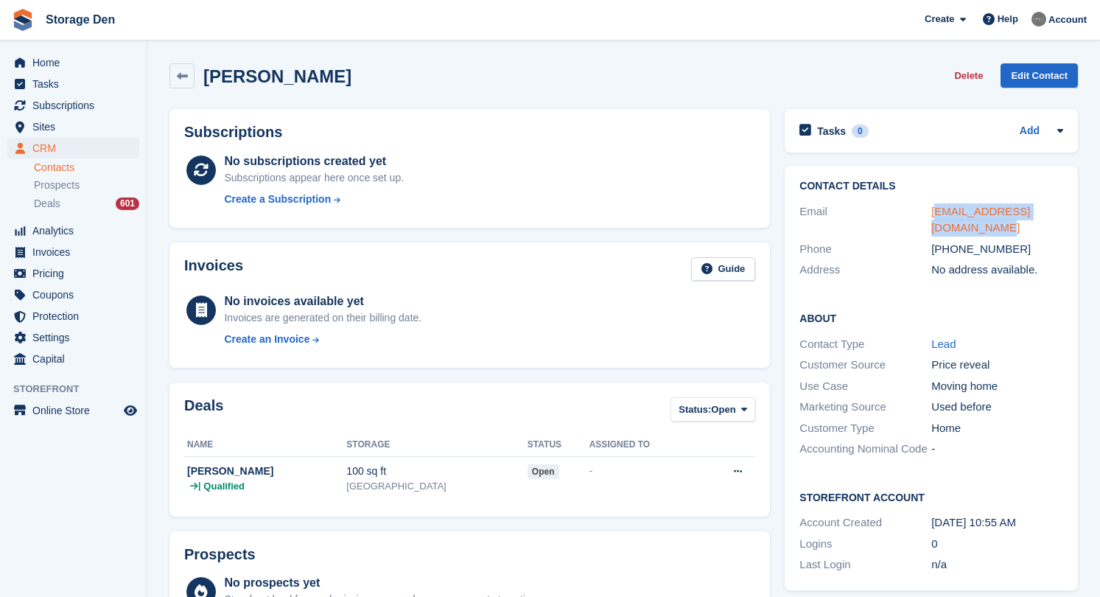
drag, startPoint x: 961, startPoint y: 224, endPoint x: 936, endPoint y: 208, distance: 30.5
click at [936, 208] on div "[EMAIL_ADDRESS][DOMAIN_NAME]" at bounding box center [997, 219] width 132 height 33
click at [975, 225] on div "[EMAIL_ADDRESS][DOMAIN_NAME]" at bounding box center [997, 219] width 132 height 33
drag, startPoint x: 975, startPoint y: 225, endPoint x: 932, endPoint y: 213, distance: 45.2
click at [932, 213] on div "[EMAIL_ADDRESS][DOMAIN_NAME]" at bounding box center [997, 219] width 132 height 33
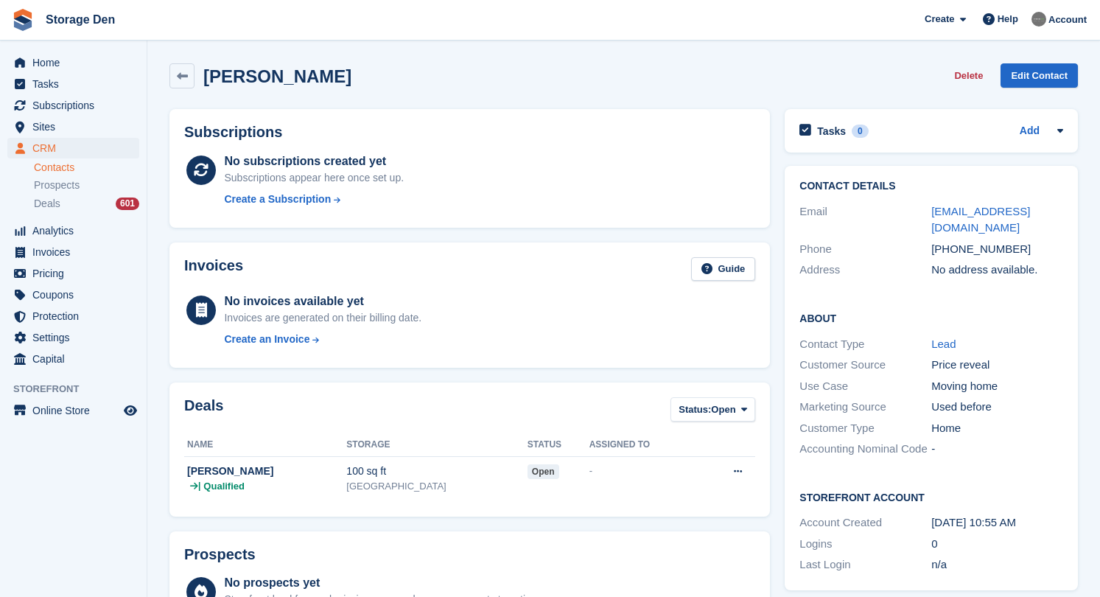
click at [888, 230] on div "Email" at bounding box center [865, 219] width 132 height 33
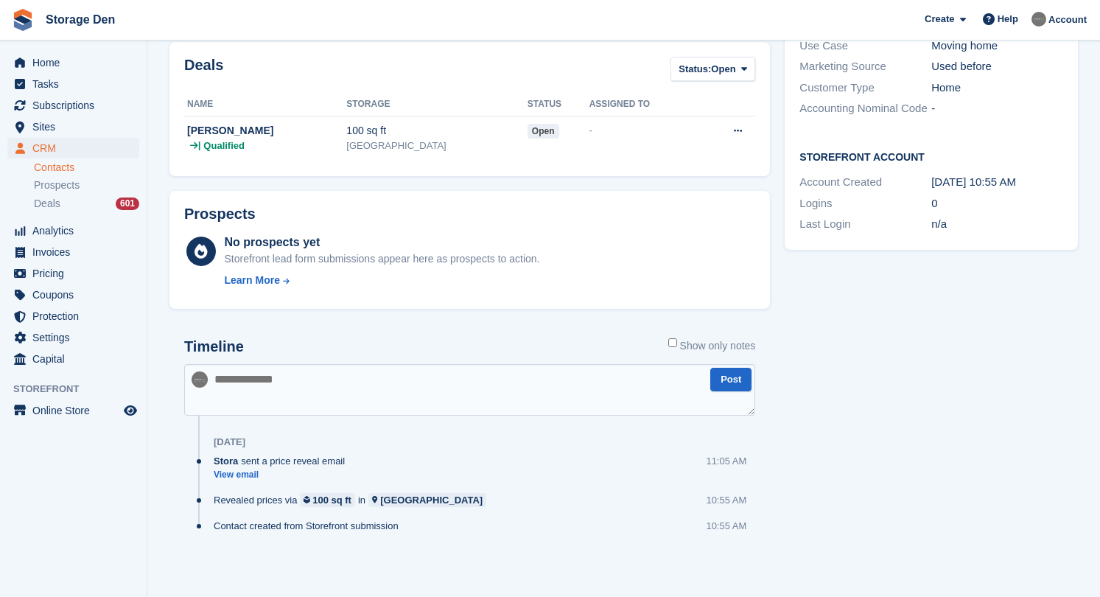
scroll to position [340, 0]
